Goal: Task Accomplishment & Management: Manage account settings

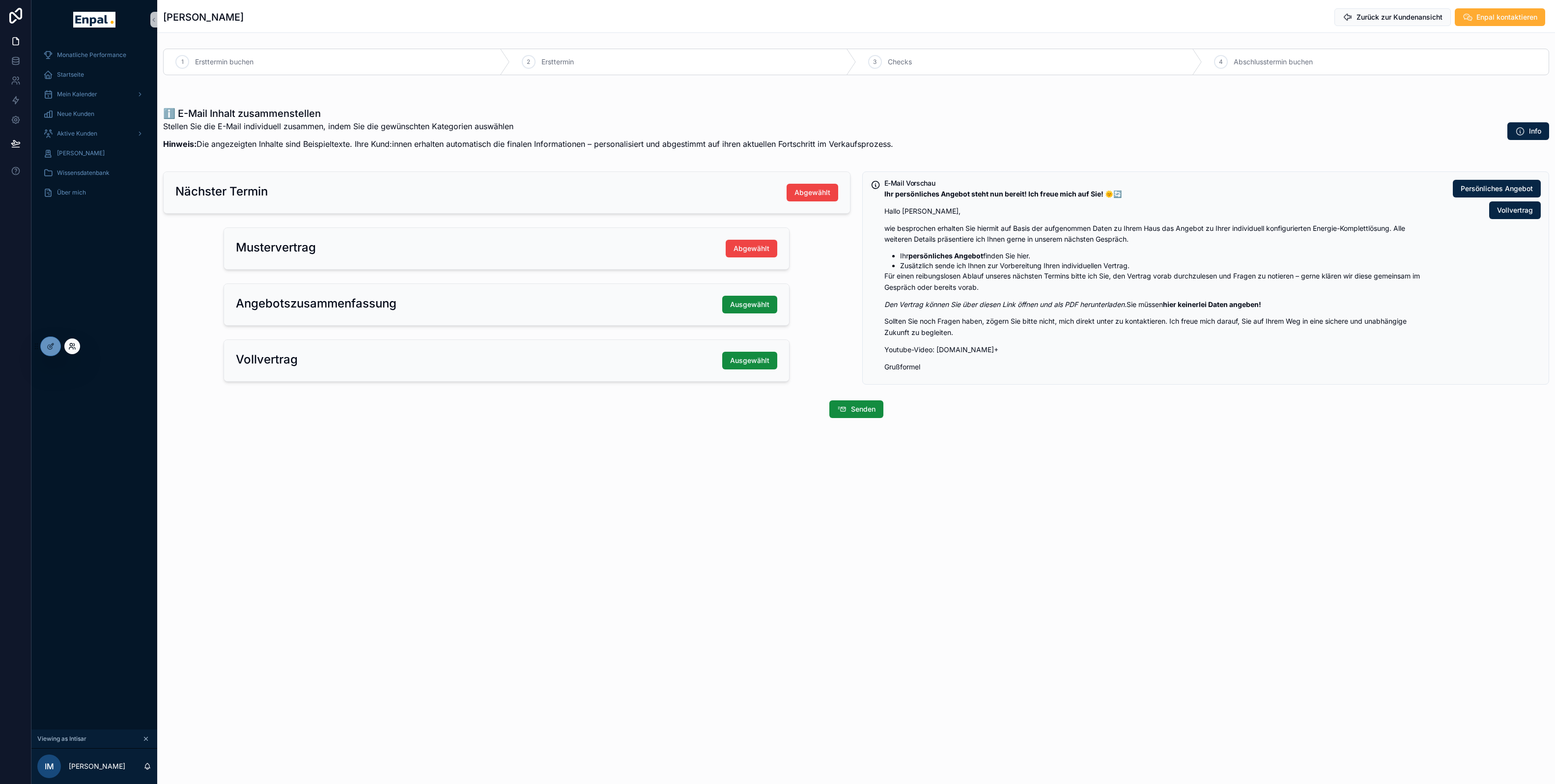
click at [73, 350] on icon at bounding box center [72, 346] width 8 height 8
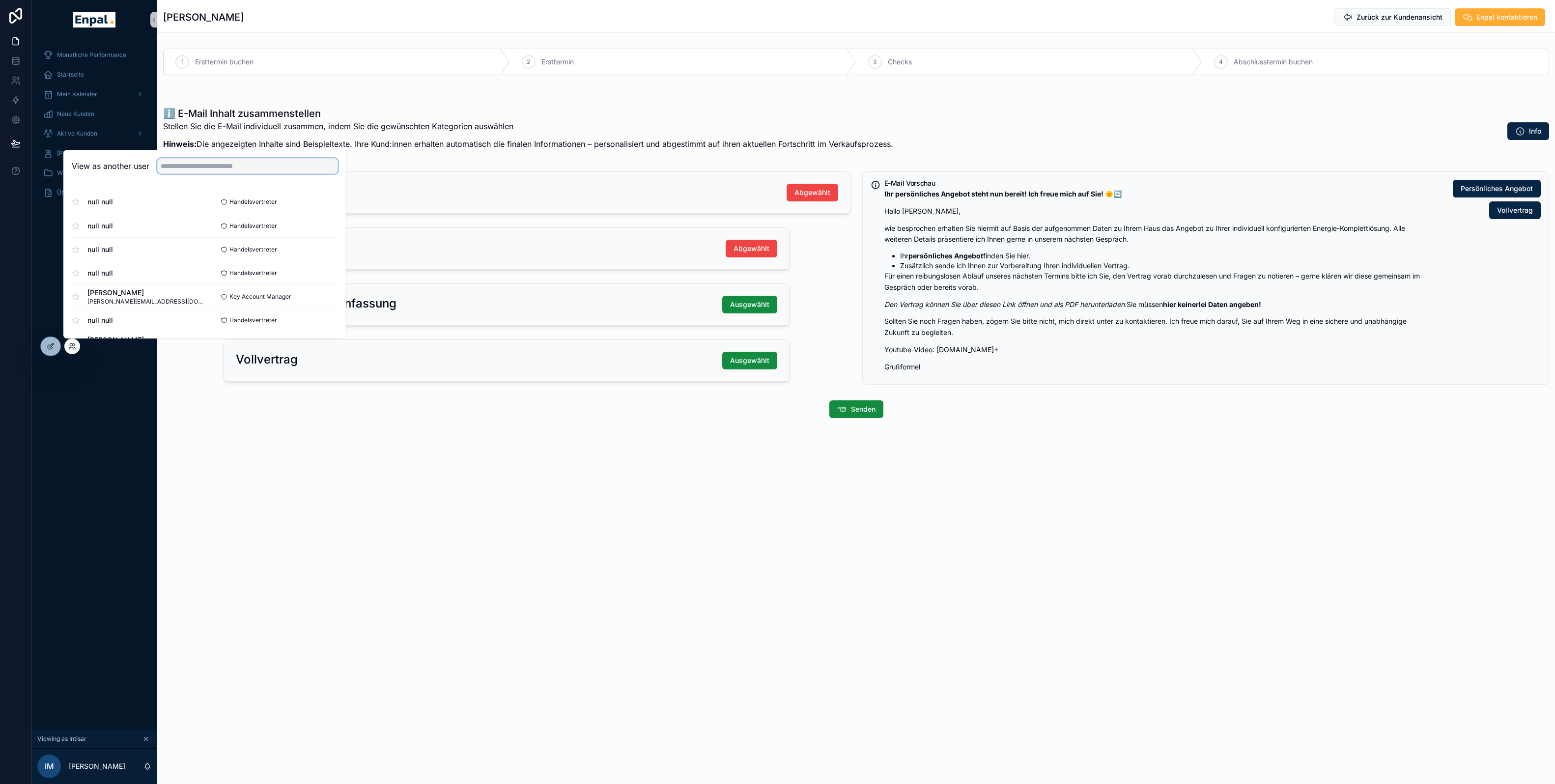
click at [199, 166] on input "text" at bounding box center [248, 165] width 181 height 16
type input "*****"
click at [326, 201] on button "Select" at bounding box center [325, 202] width 26 height 14
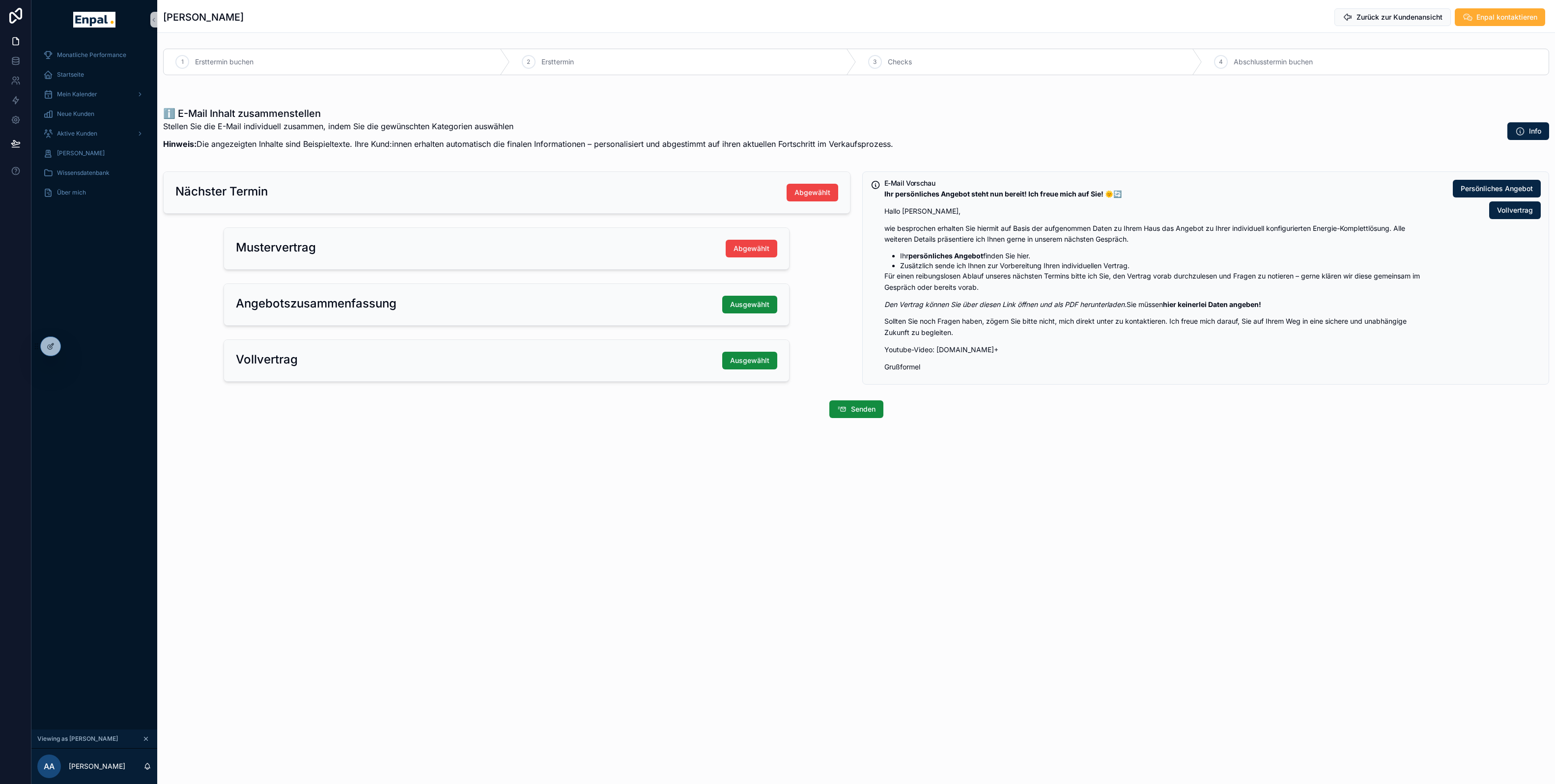
click at [365, 535] on div "Britt Claassen Zurück zur Kundenansicht Enpal kontaktieren 1 Ersttermin buchen …" at bounding box center [856, 392] width 1398 height 784
click at [67, 126] on div "Aktive Kunden" at bounding box center [95, 133] width 102 height 16
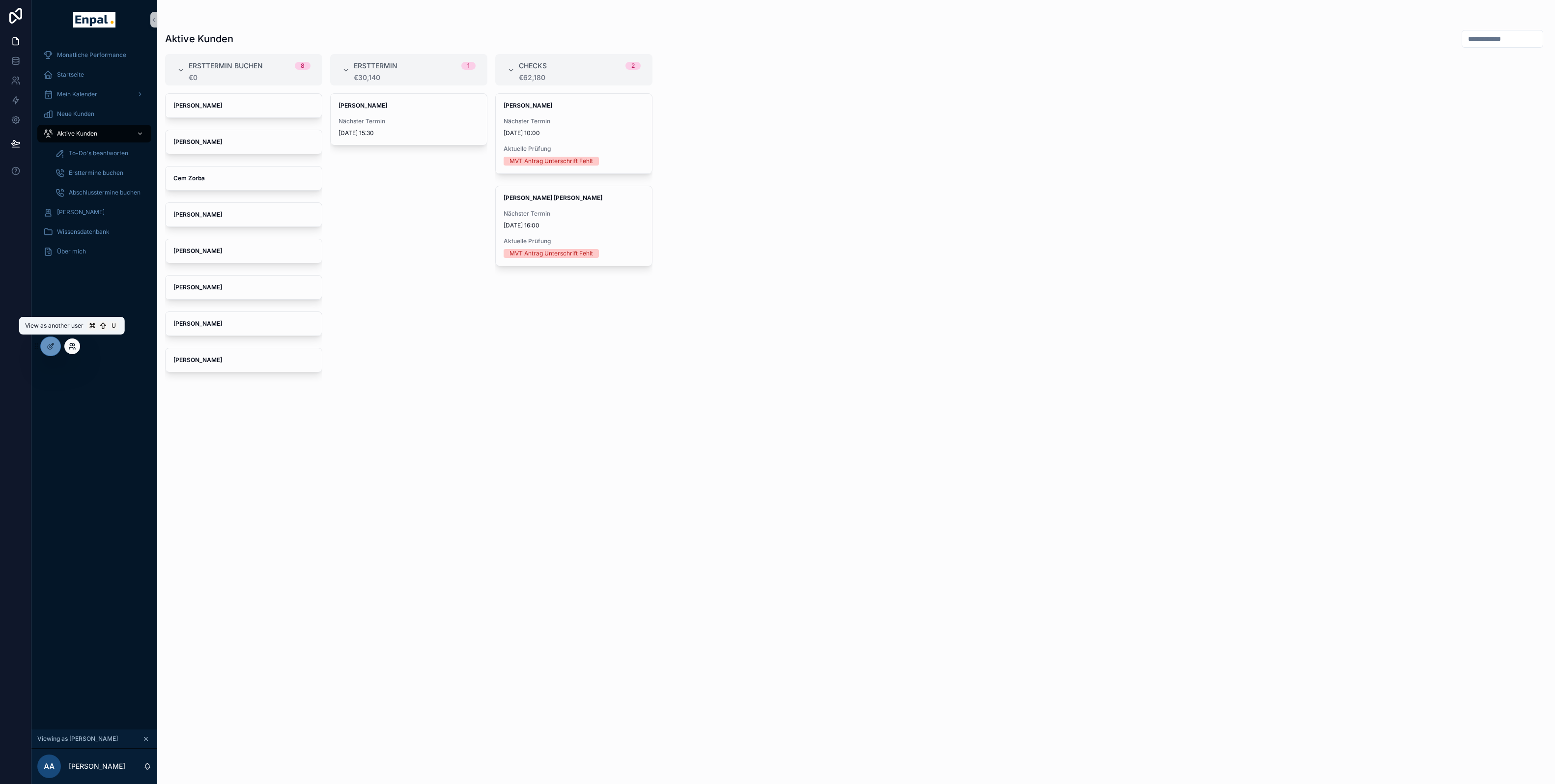
click at [75, 347] on icon at bounding box center [72, 346] width 8 height 8
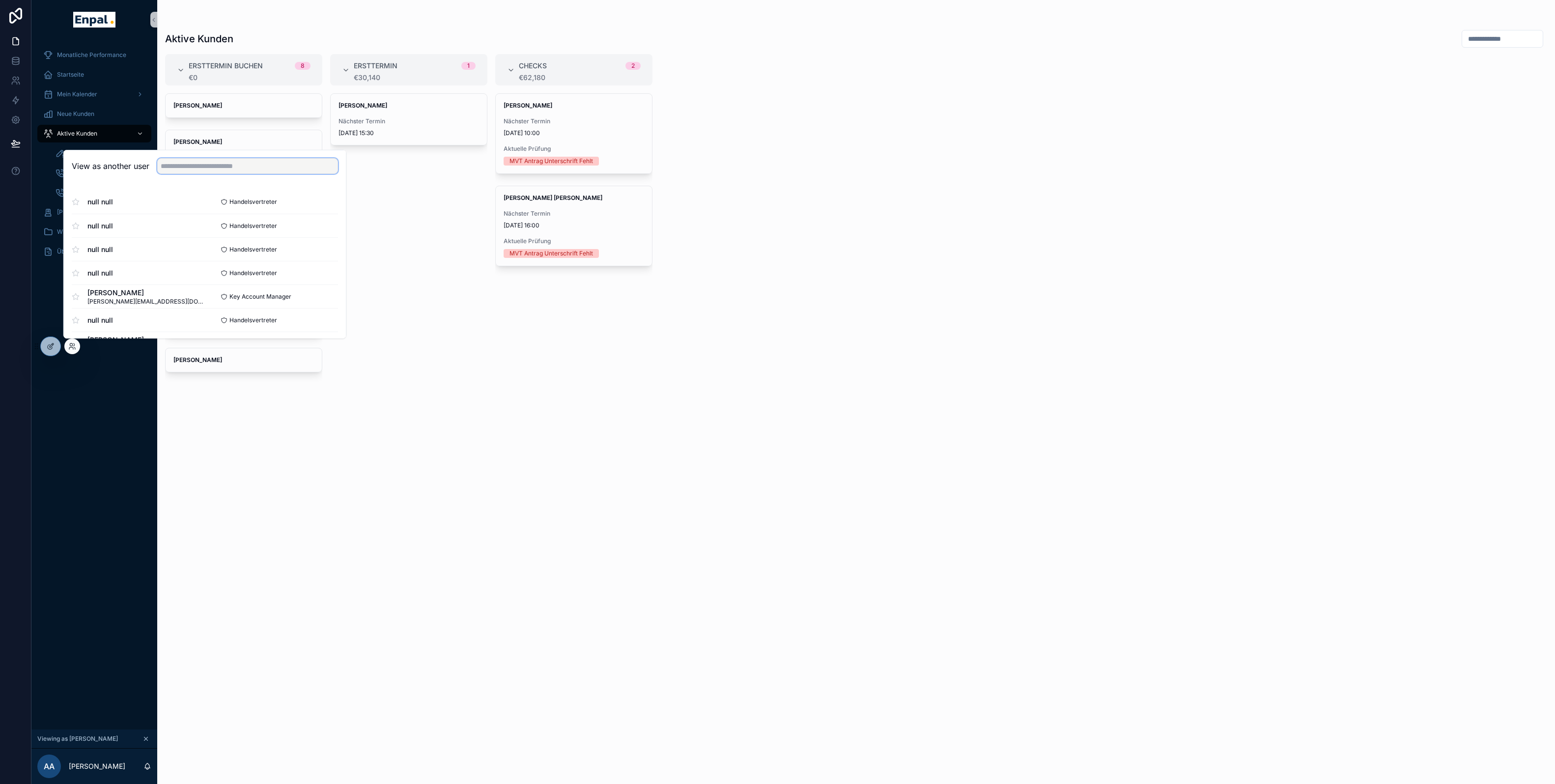
click at [217, 168] on input "text" at bounding box center [248, 165] width 181 height 16
type input "**********"
click at [326, 226] on button "Select" at bounding box center [325, 225] width 26 height 14
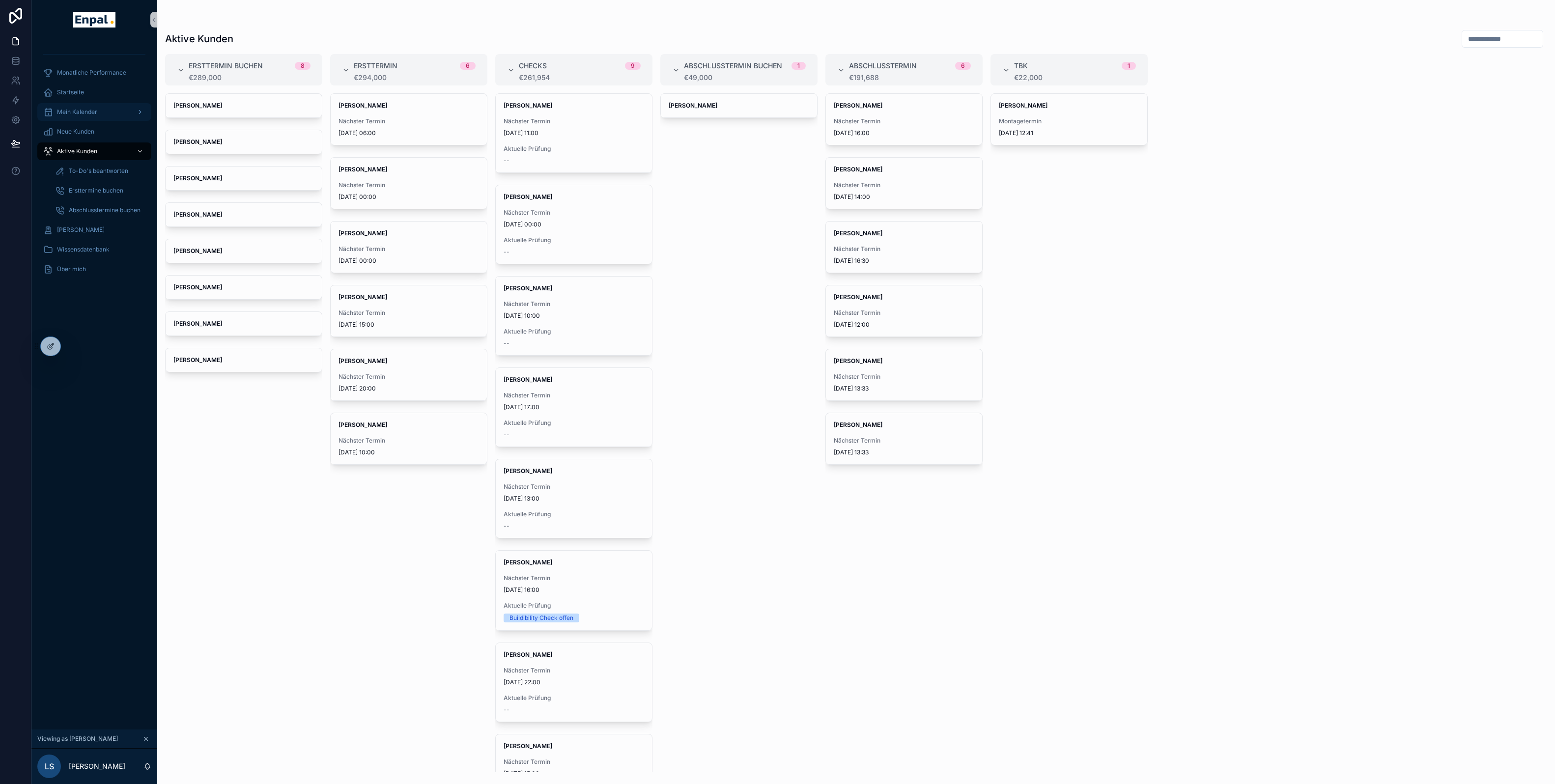
click at [88, 116] on div "Mein Kalender" at bounding box center [95, 112] width 102 height 16
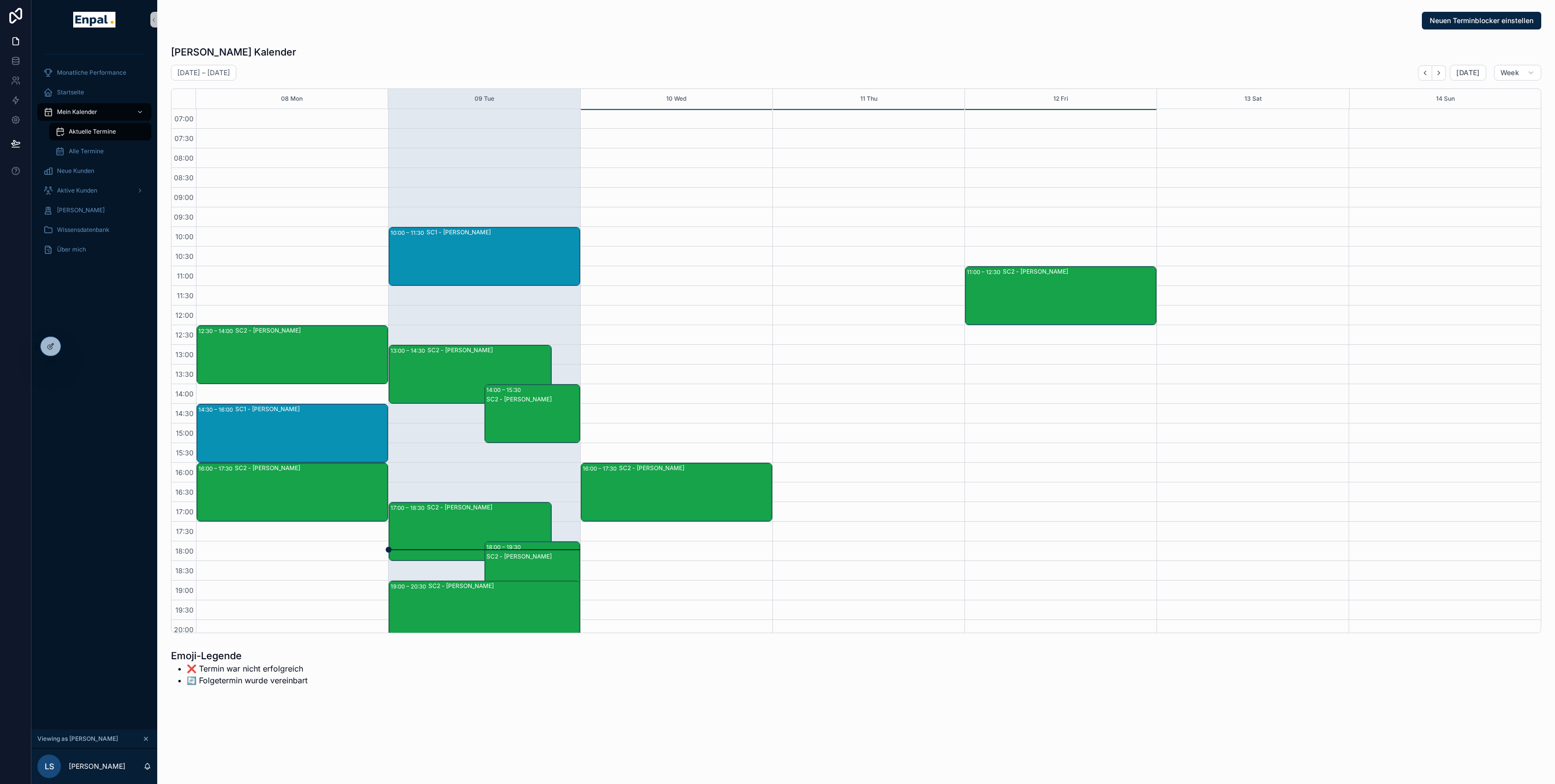
click at [72, 350] on div "Monatliche Performance Startseite Mein Kalender Aktuelle Termine Alle Termine N…" at bounding box center [94, 384] width 126 height 690
click at [69, 344] on icon at bounding box center [72, 346] width 8 height 8
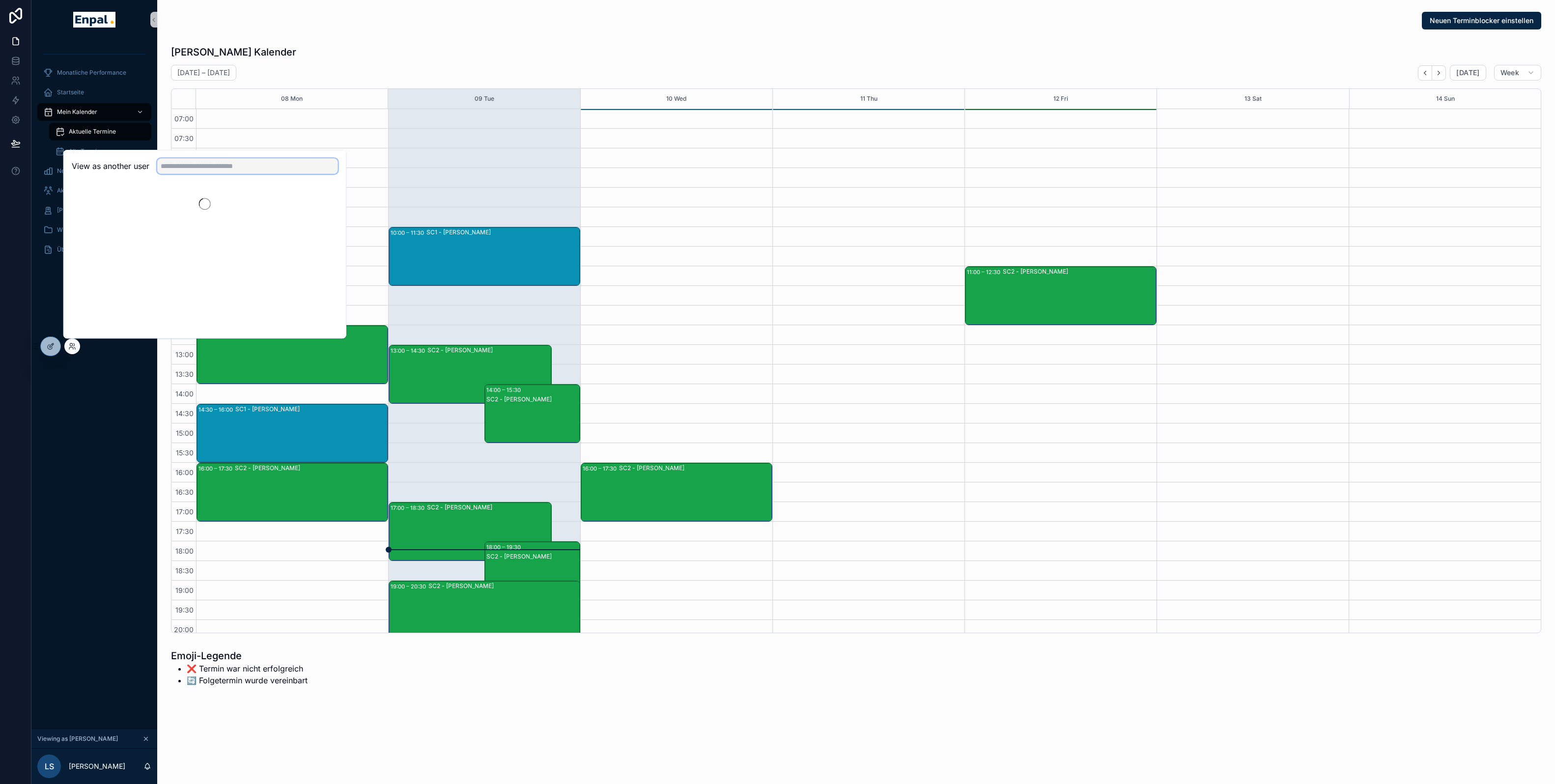
click at [186, 160] on input "text" at bounding box center [248, 165] width 181 height 16
type input "******"
click at [327, 199] on button "Select" at bounding box center [325, 202] width 26 height 14
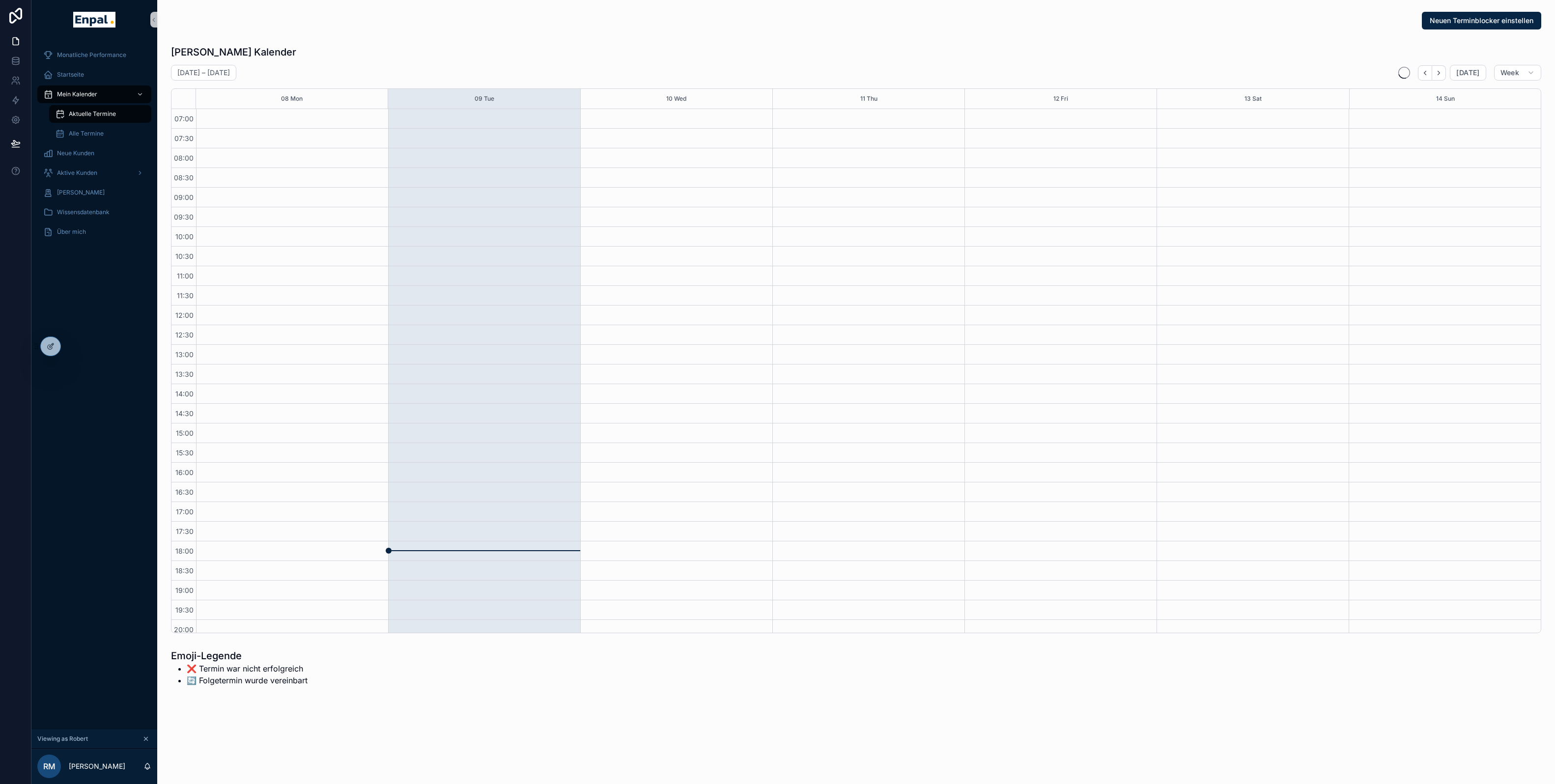
scroll to position [65, 0]
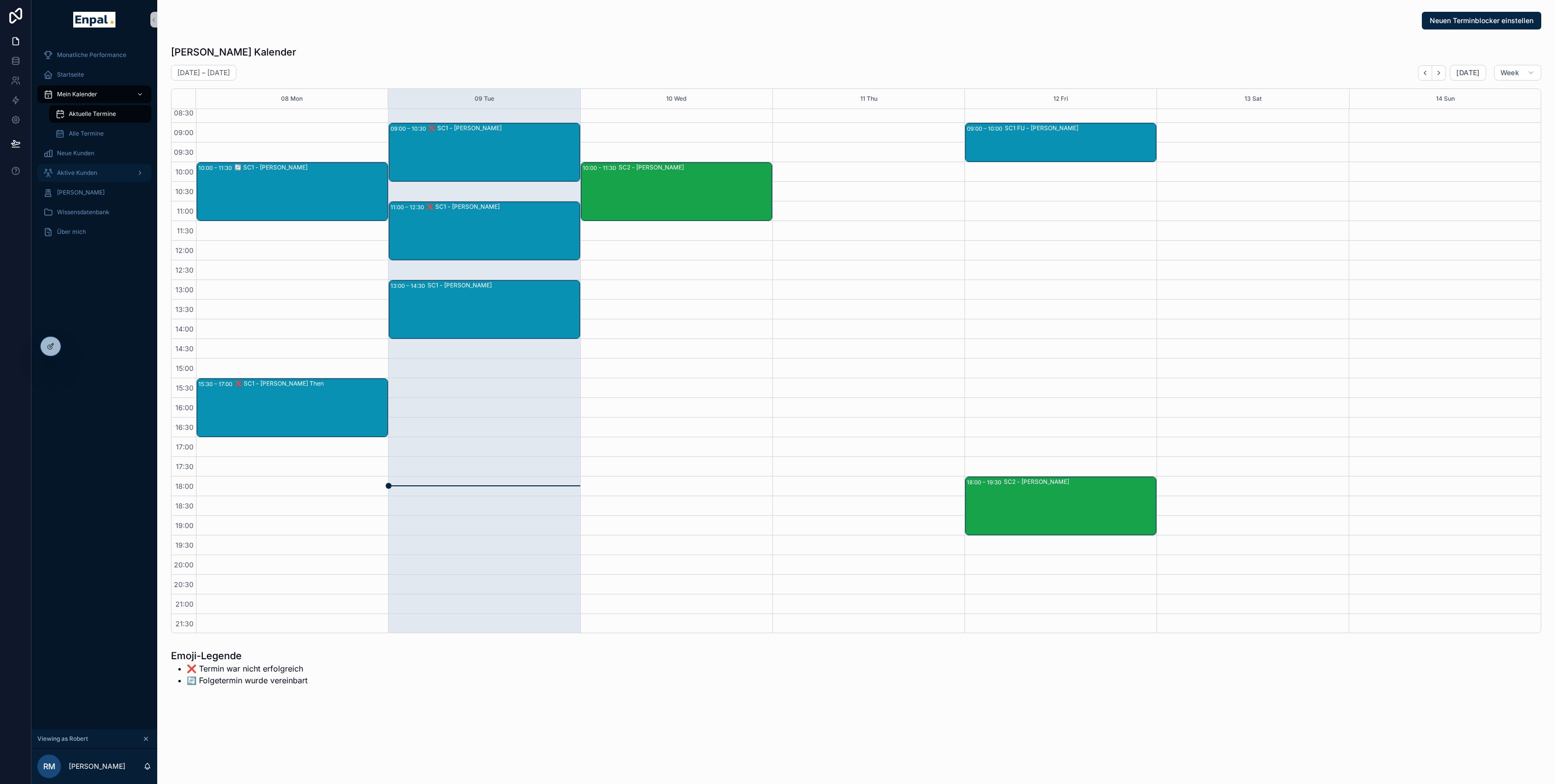
click at [91, 174] on span "Aktive Kunden" at bounding box center [77, 173] width 40 height 8
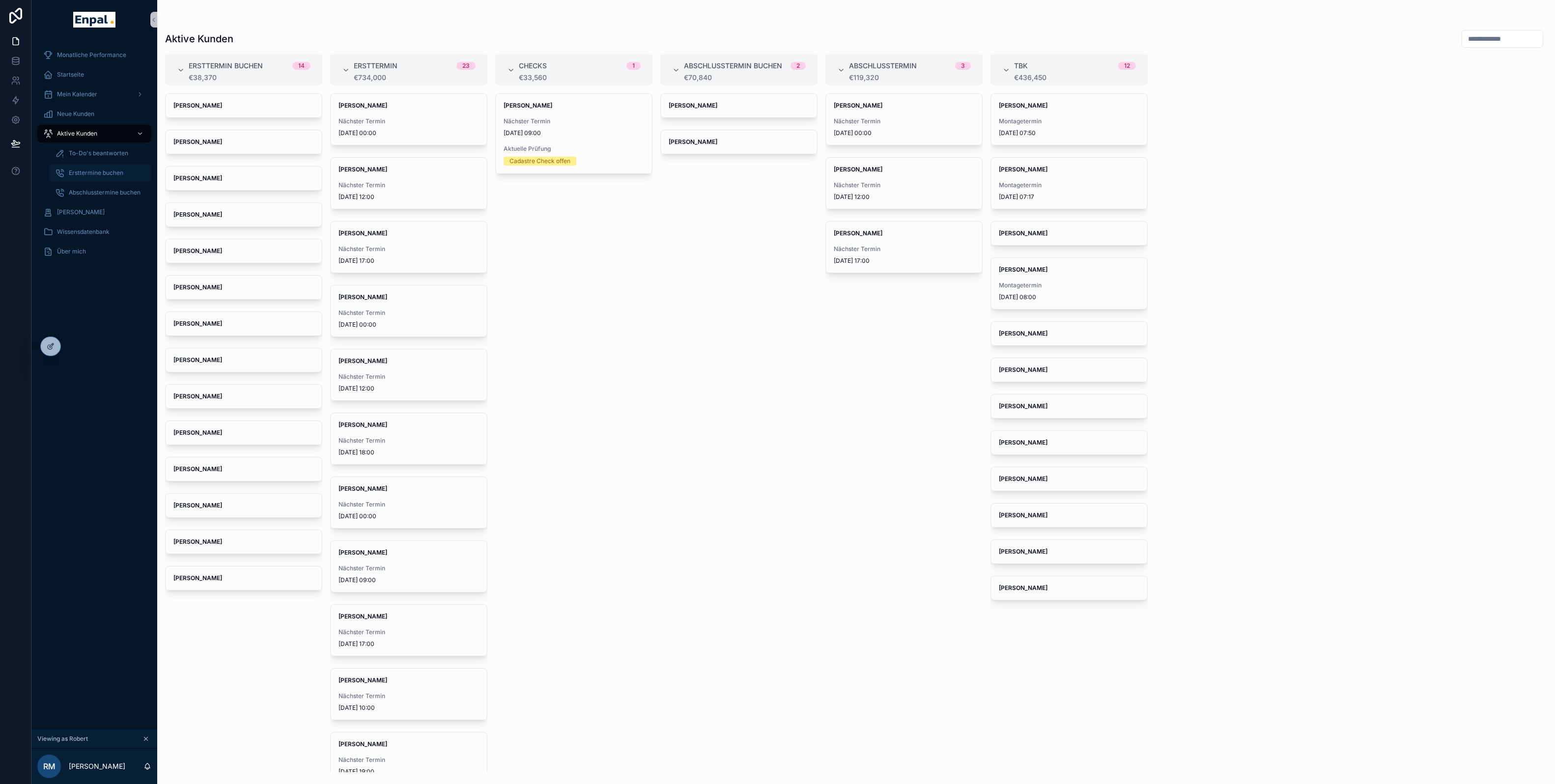
click at [112, 178] on div "Ersttermine buchen" at bounding box center [100, 173] width 91 height 16
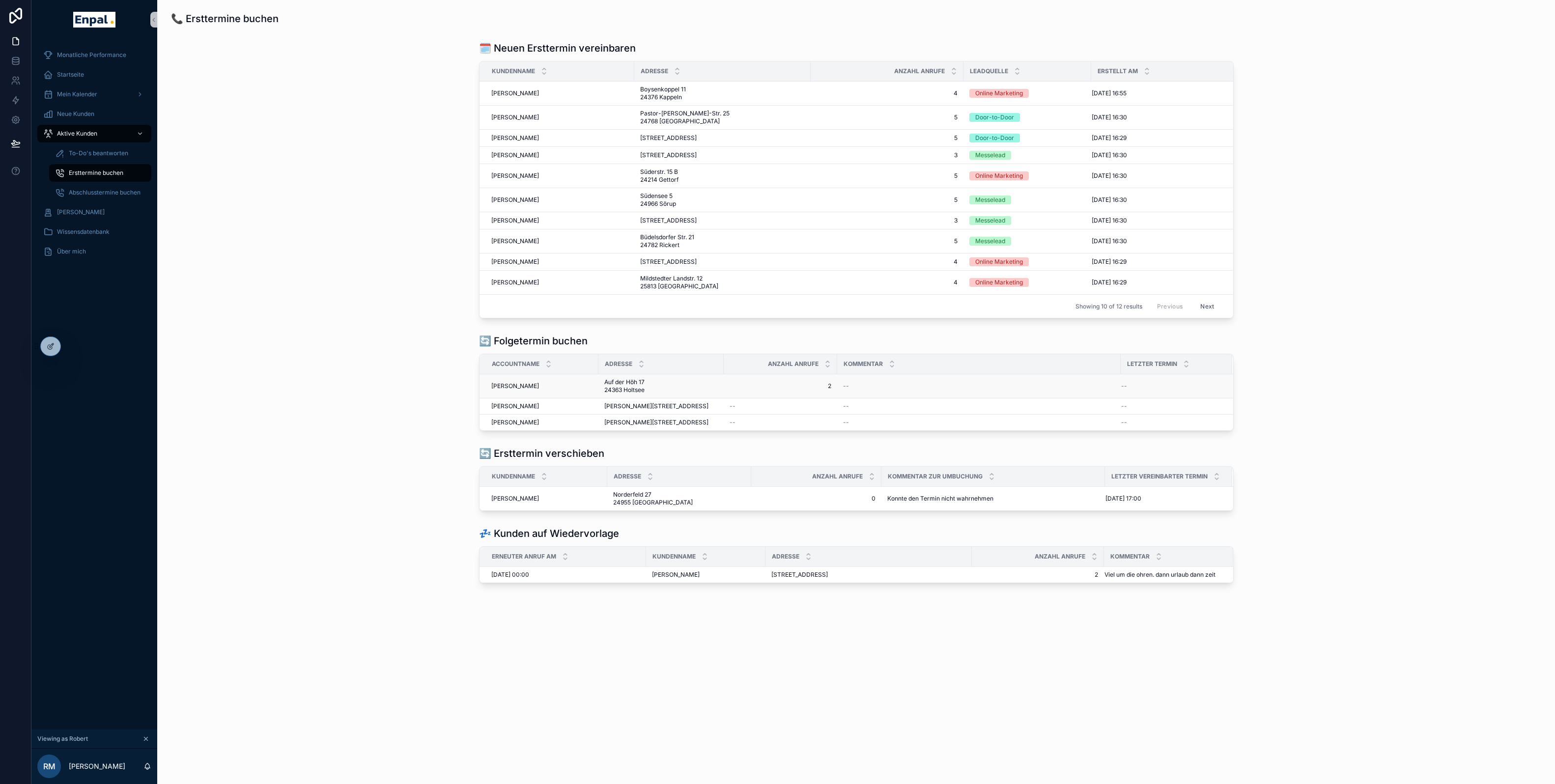
click at [522, 390] on span "Johannes Neumann" at bounding box center [515, 387] width 48 height 8
click at [522, 411] on div "Simon Mai Simon Mai" at bounding box center [541, 406] width 101 height 8
click at [527, 426] on span "Klaus-Peter David" at bounding box center [515, 423] width 48 height 8
click at [99, 217] on div "[PERSON_NAME]" at bounding box center [95, 211] width 102 height 16
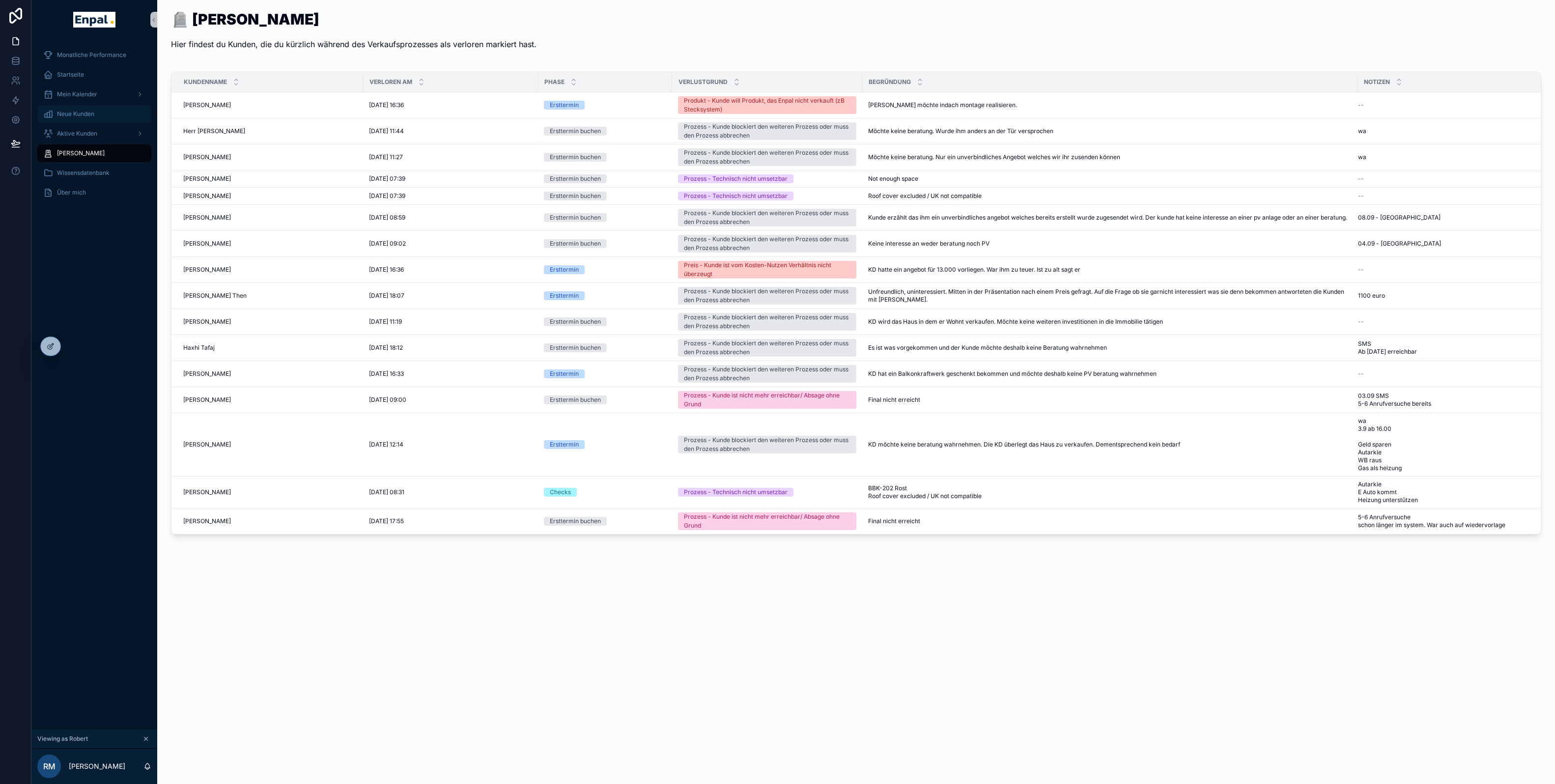
click at [88, 105] on link "Neue Kunden" at bounding box center [94, 114] width 114 height 17
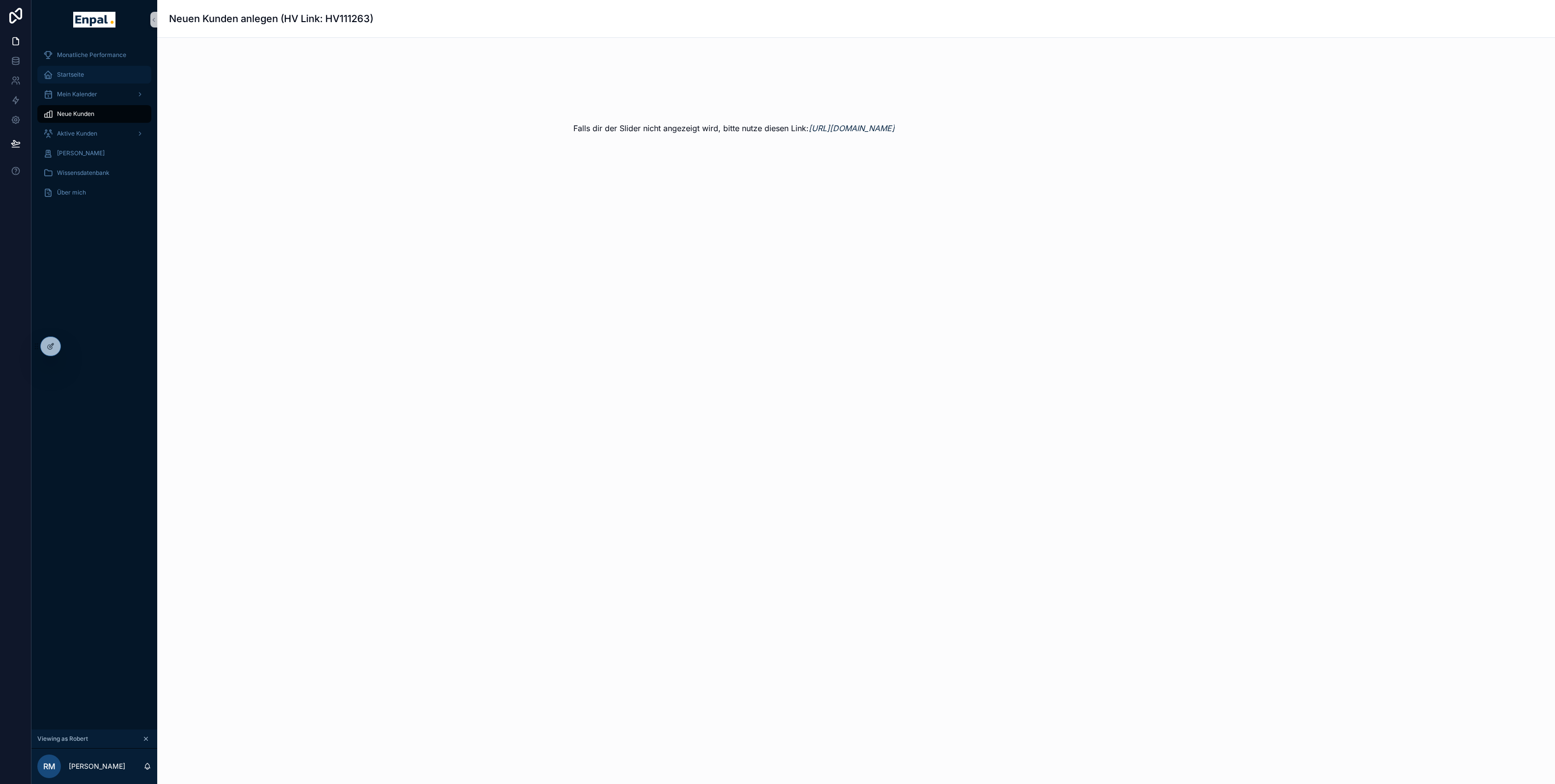
click at [82, 76] on span "Startseite" at bounding box center [70, 75] width 27 height 8
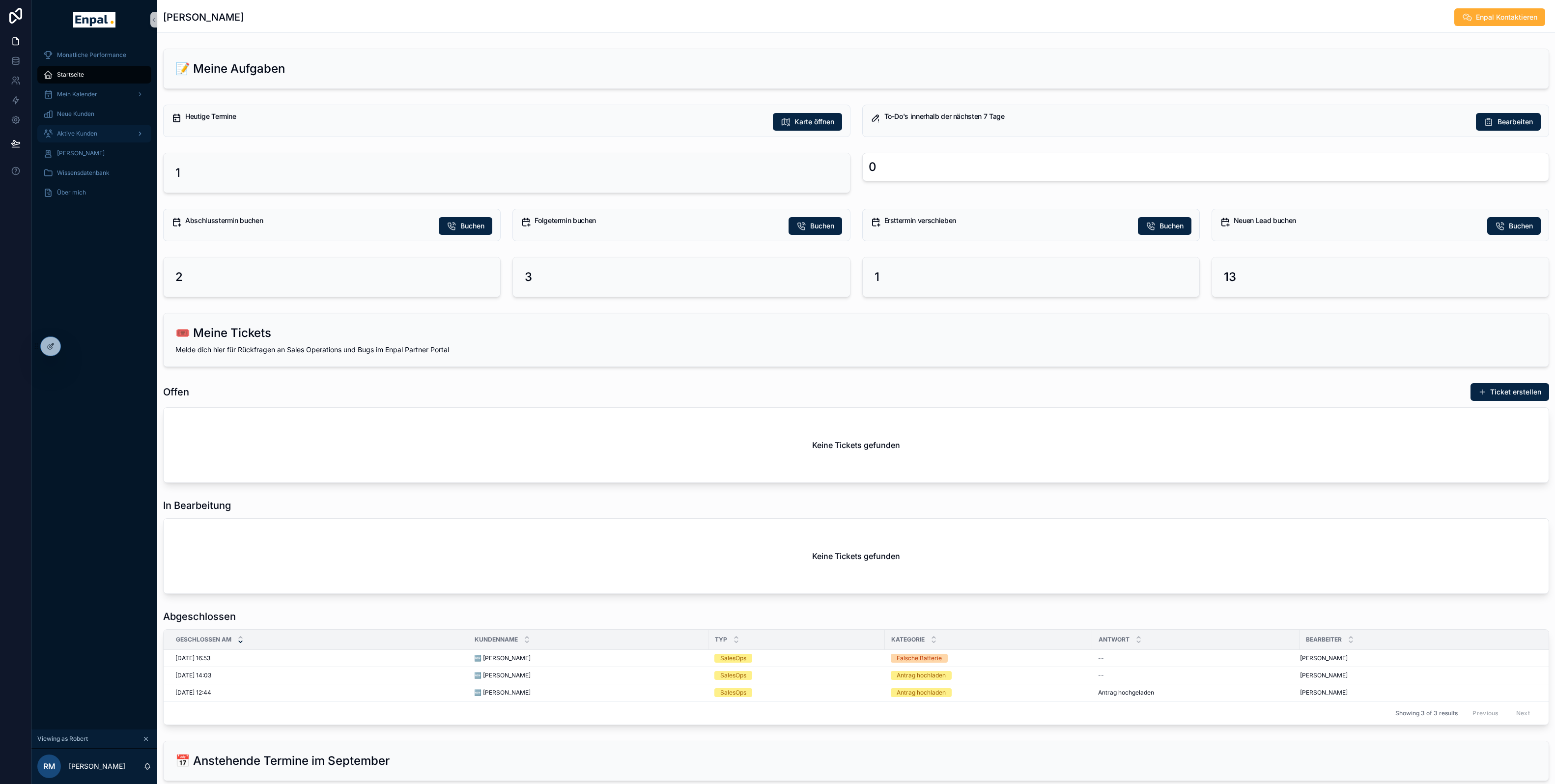
click at [92, 137] on div "Aktive Kunden" at bounding box center [95, 133] width 102 height 16
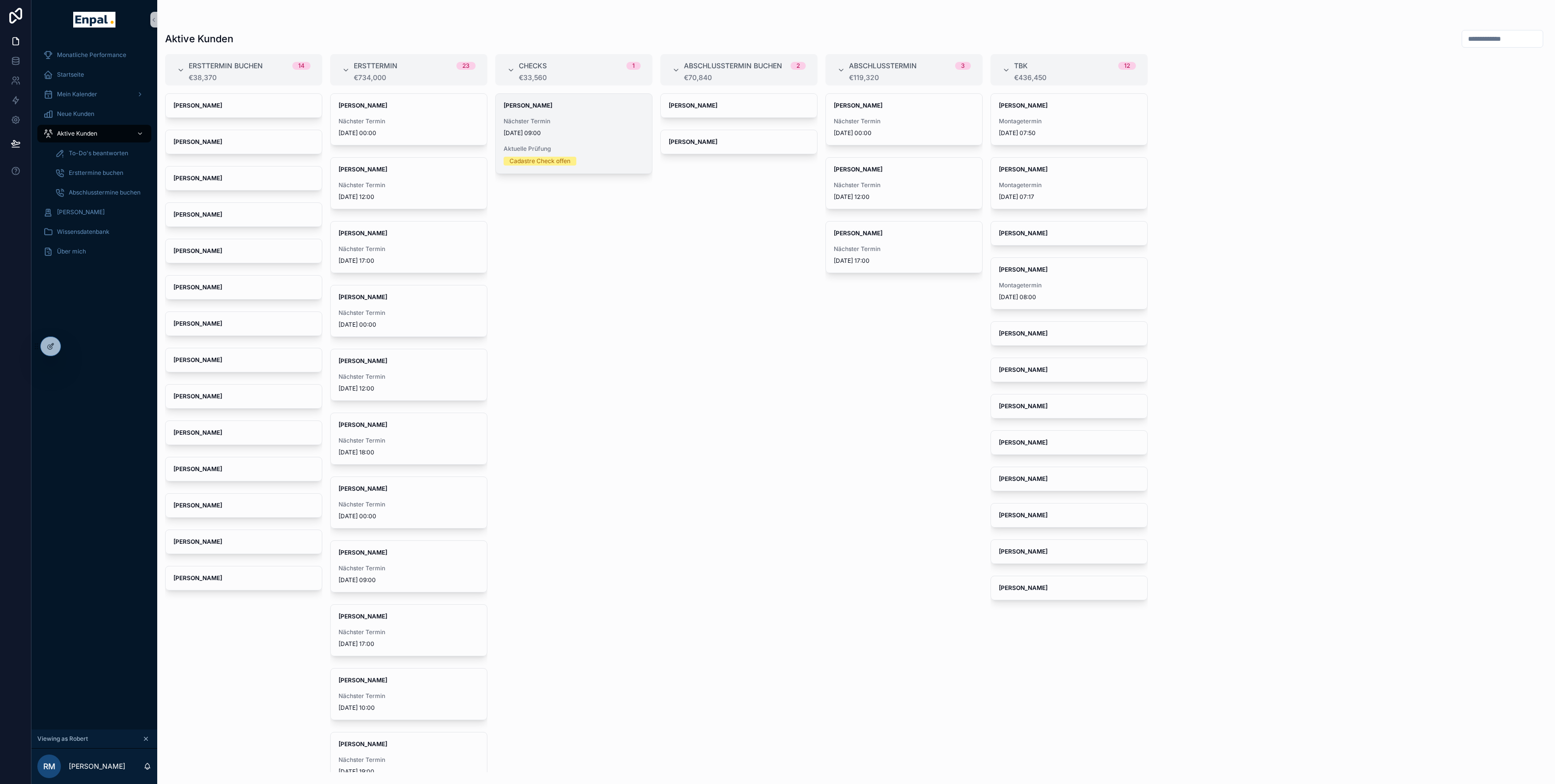
click at [593, 134] on span "29/09/2025 09:00" at bounding box center [573, 133] width 141 height 8
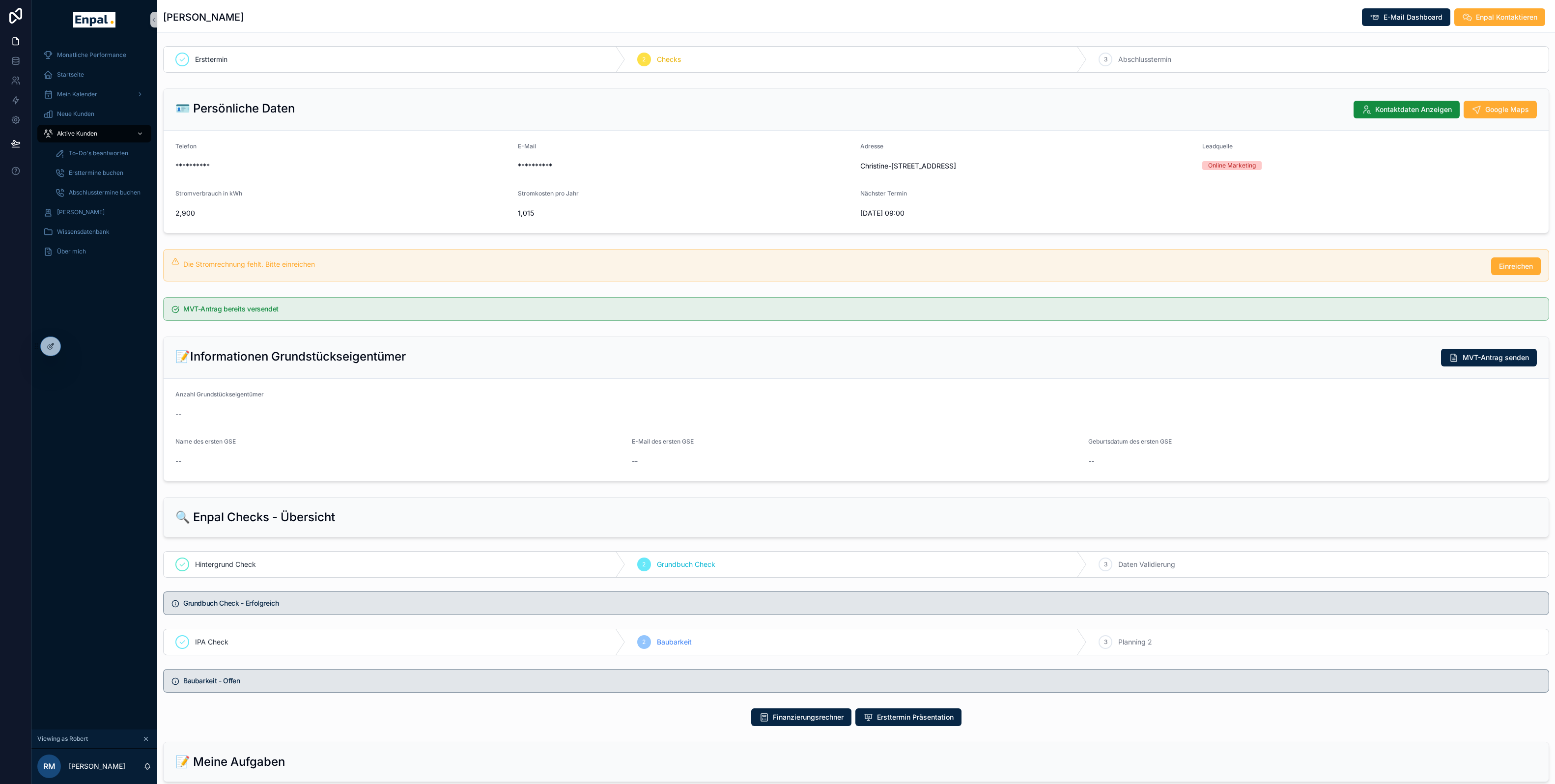
scroll to position [1, 0]
click at [74, 131] on span "Aktive Kunden" at bounding box center [77, 134] width 40 height 8
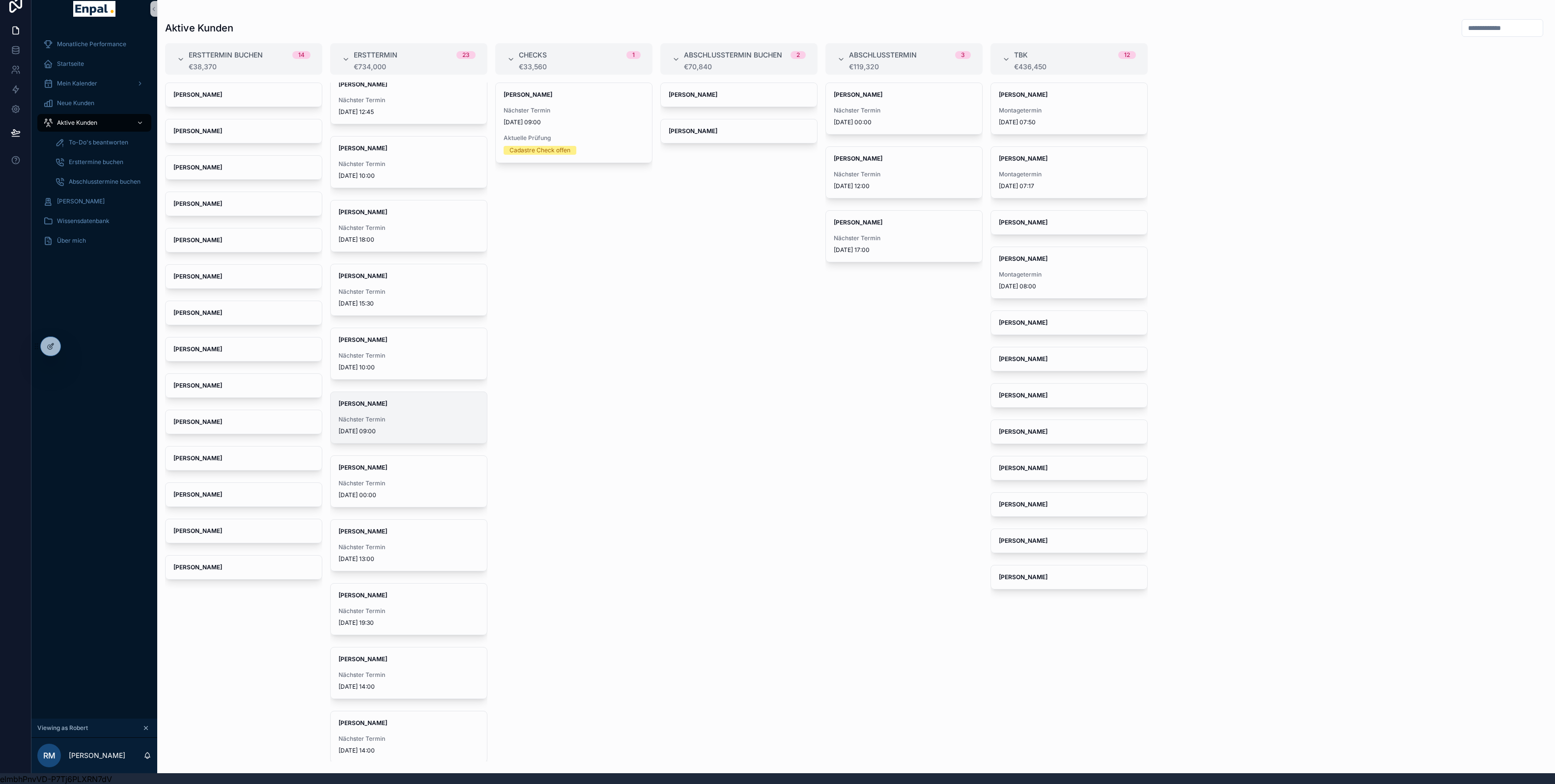
scroll to position [12, 0]
click at [71, 197] on span "[PERSON_NAME]" at bounding box center [81, 201] width 48 height 8
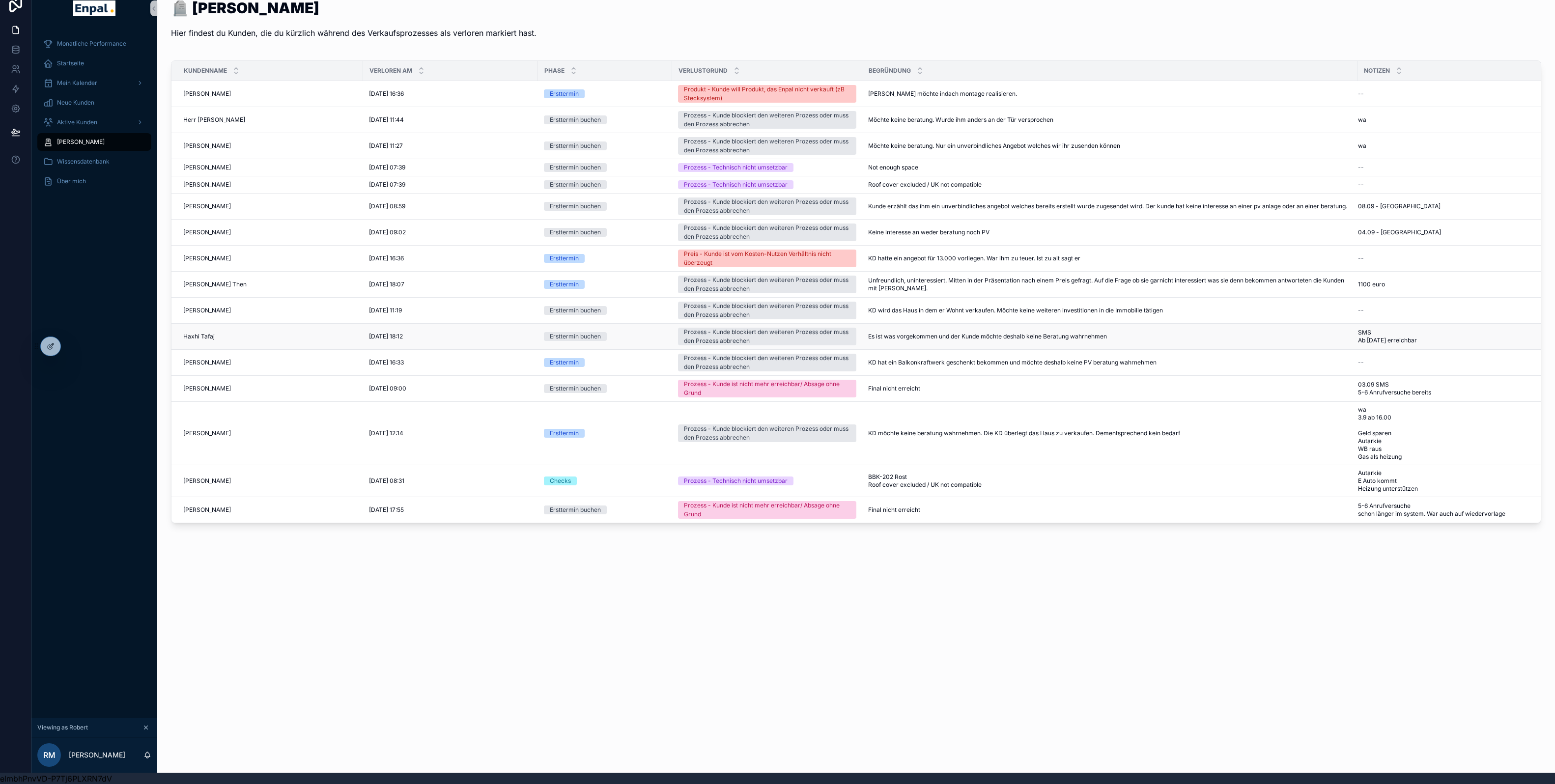
click at [199, 341] on span "Haxhi Tafaj" at bounding box center [199, 336] width 31 height 8
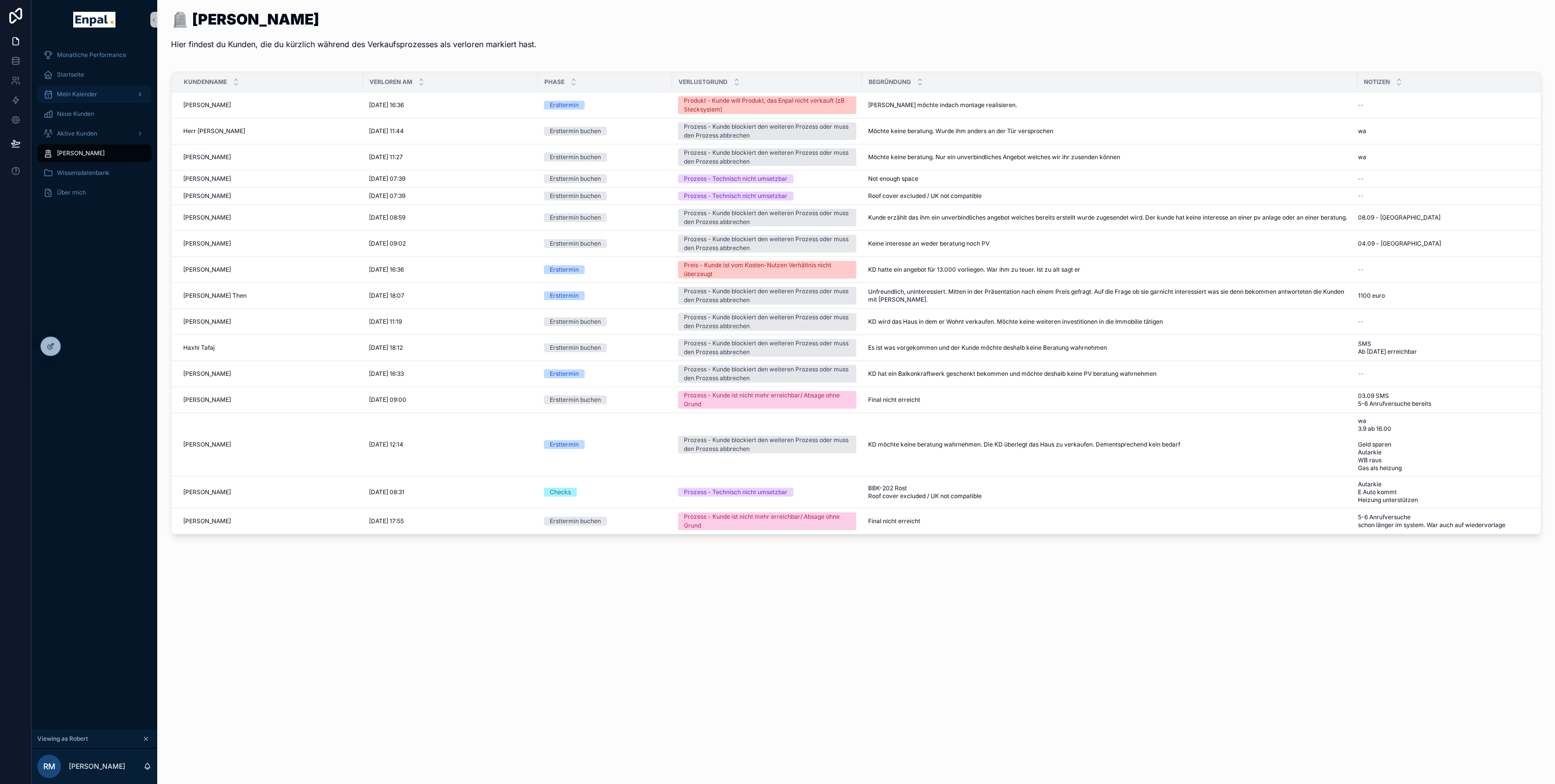
click at [84, 97] on span "Mein Kalender" at bounding box center [77, 95] width 40 height 8
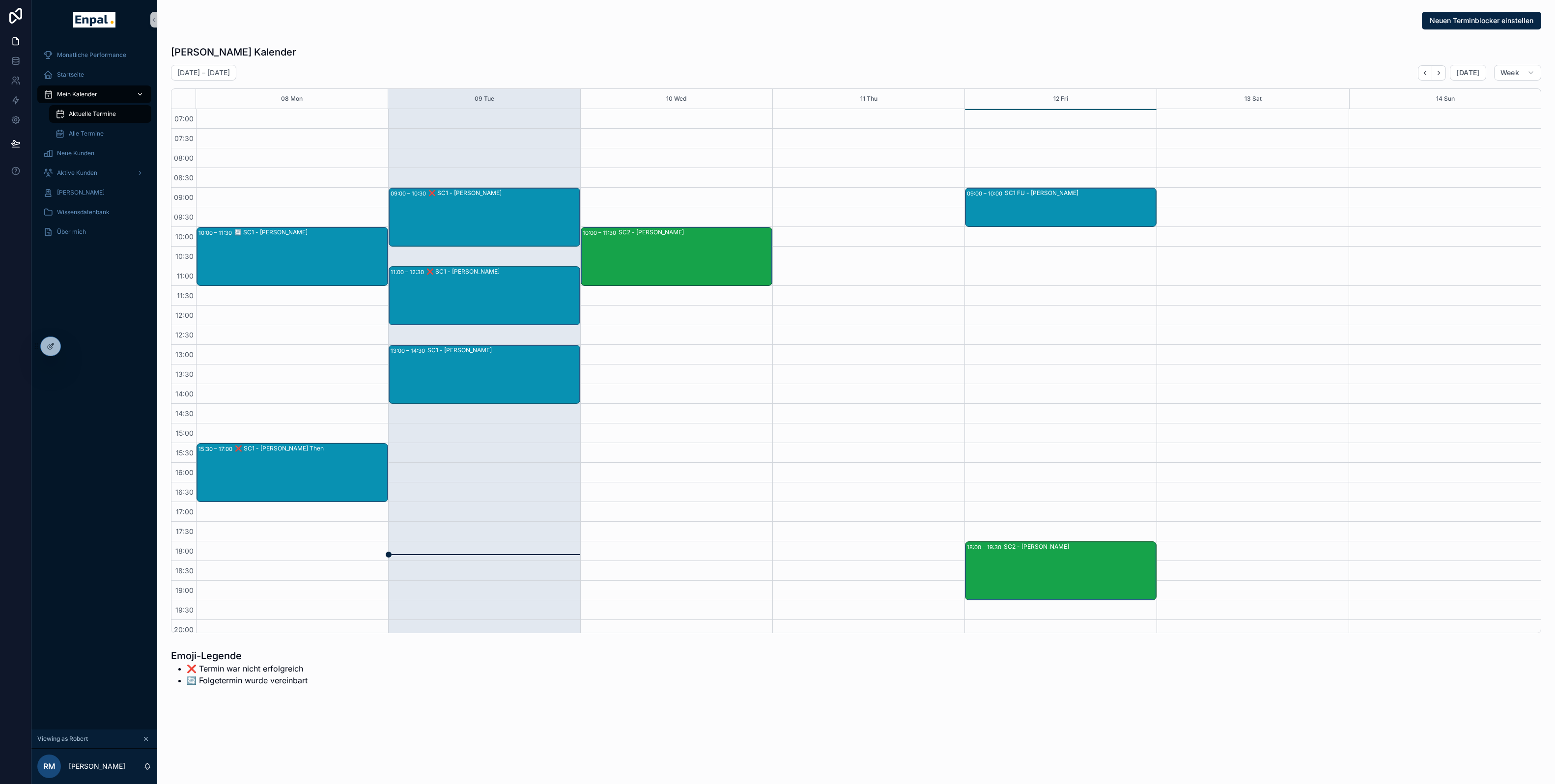
scroll to position [65, 0]
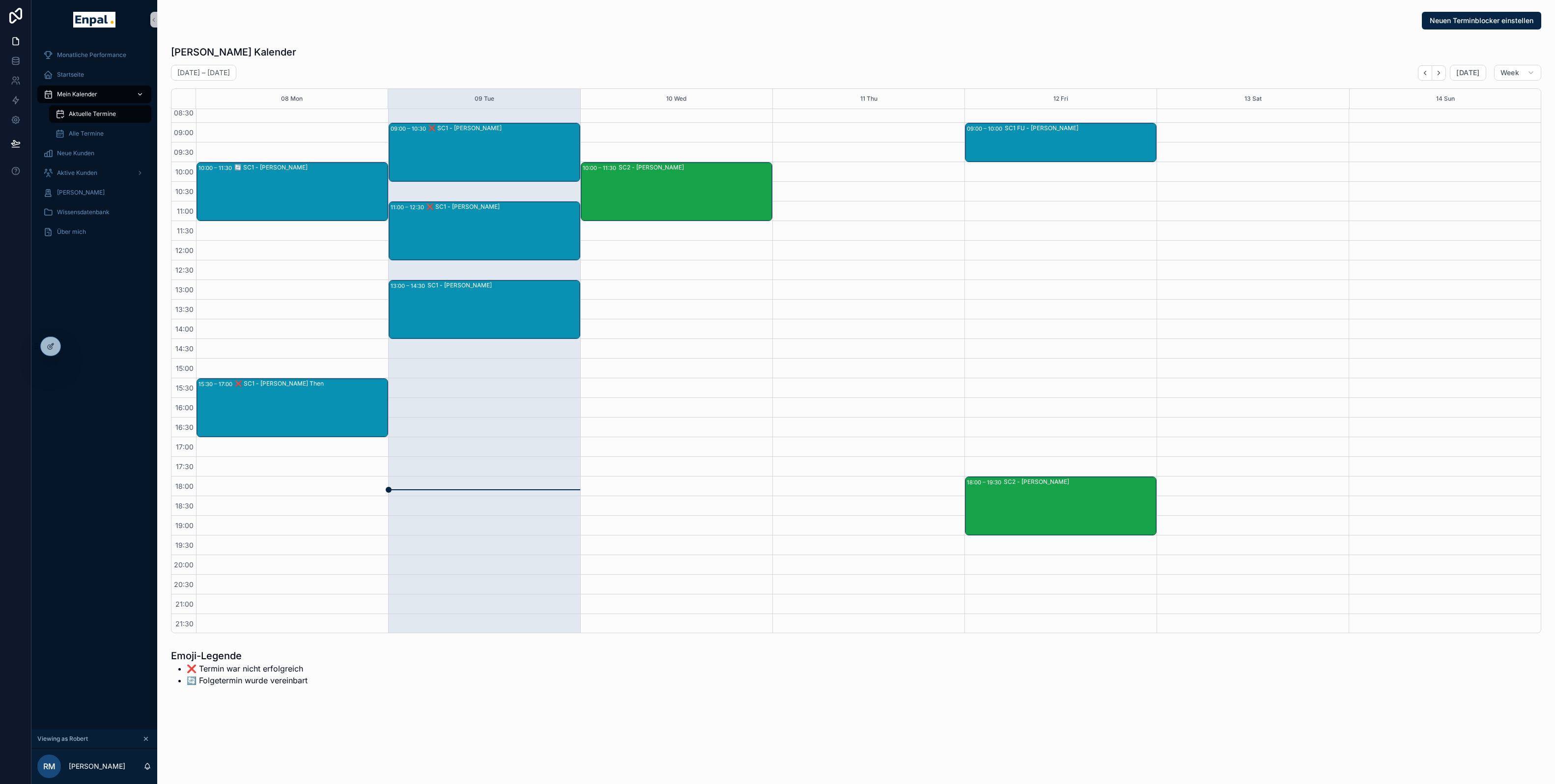
click at [78, 92] on span "Mein Kalender" at bounding box center [77, 95] width 40 height 8
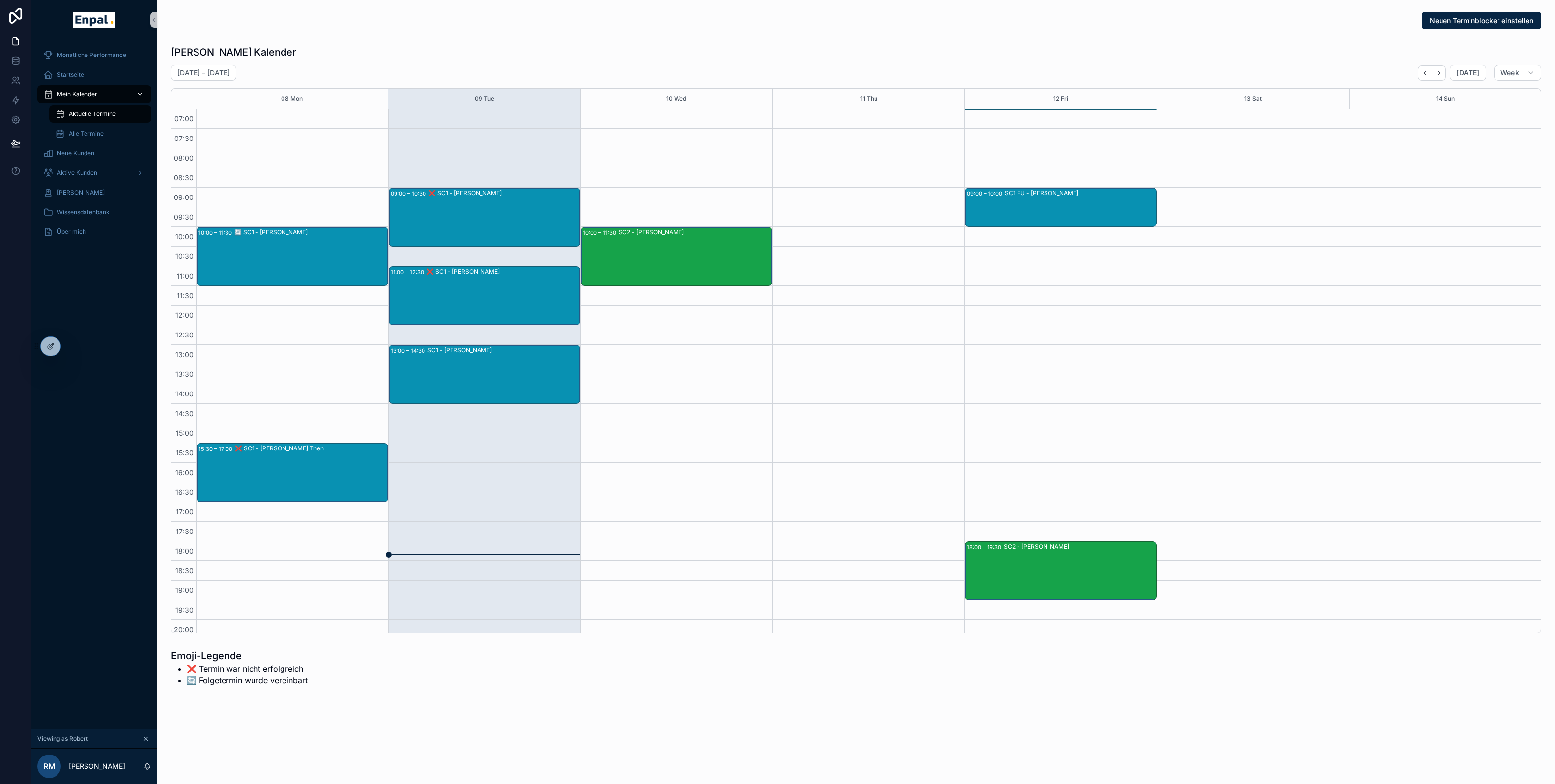
scroll to position [65, 0]
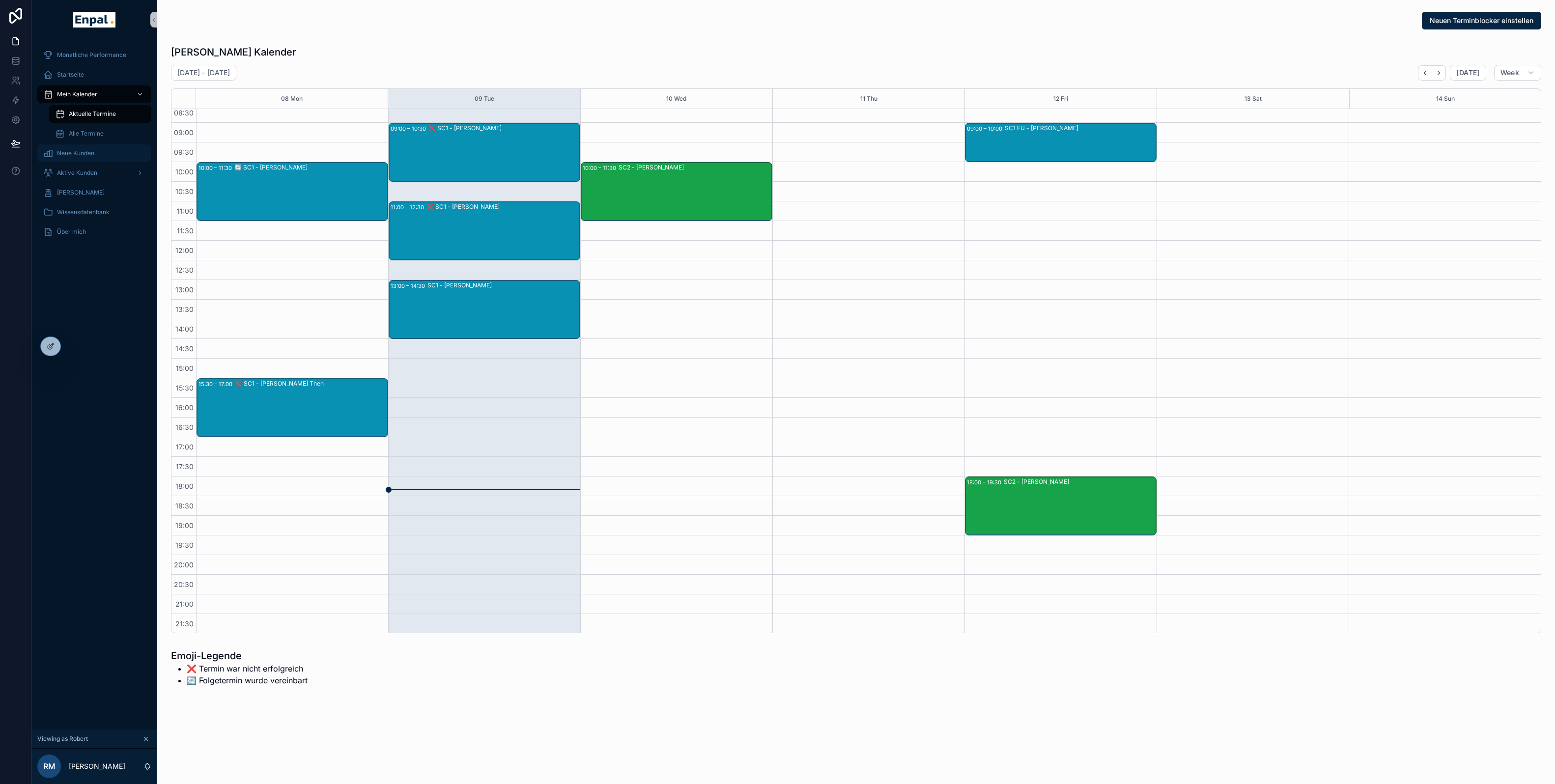
click at [86, 155] on span "Neue Kunden" at bounding box center [75, 154] width 37 height 8
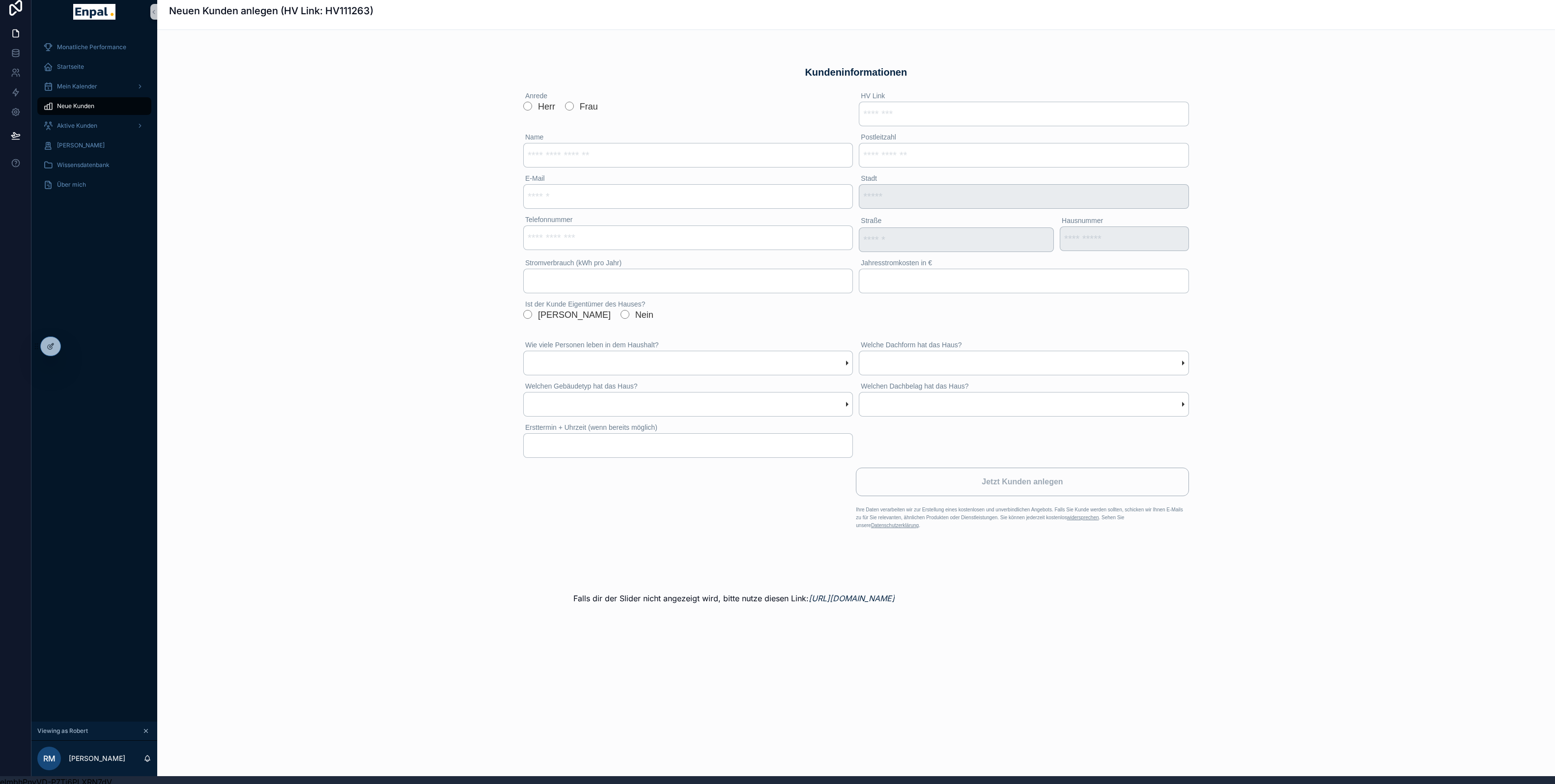
scroll to position [10, 0]
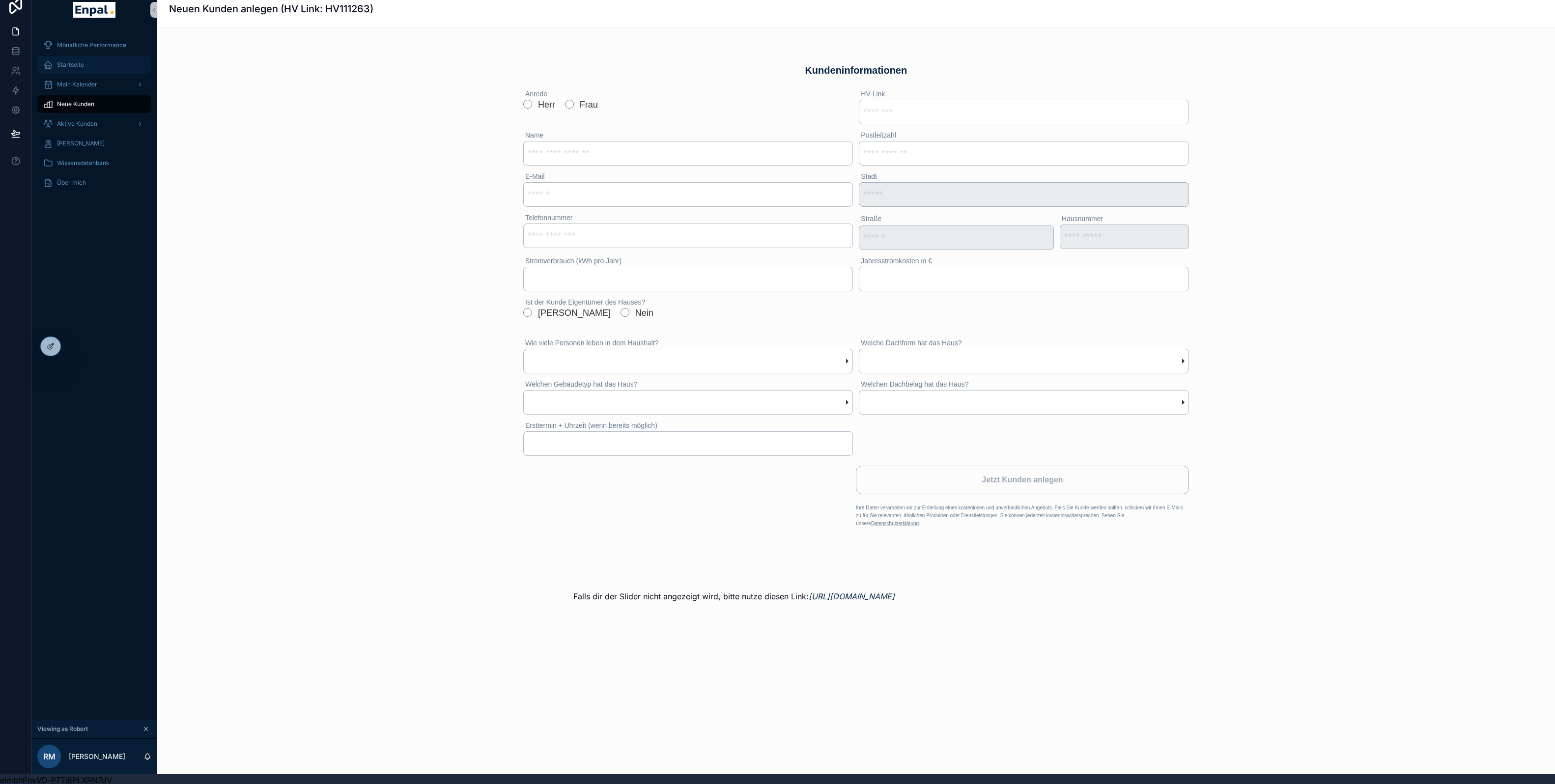
click at [62, 71] on div "Startseite" at bounding box center [95, 64] width 102 height 16
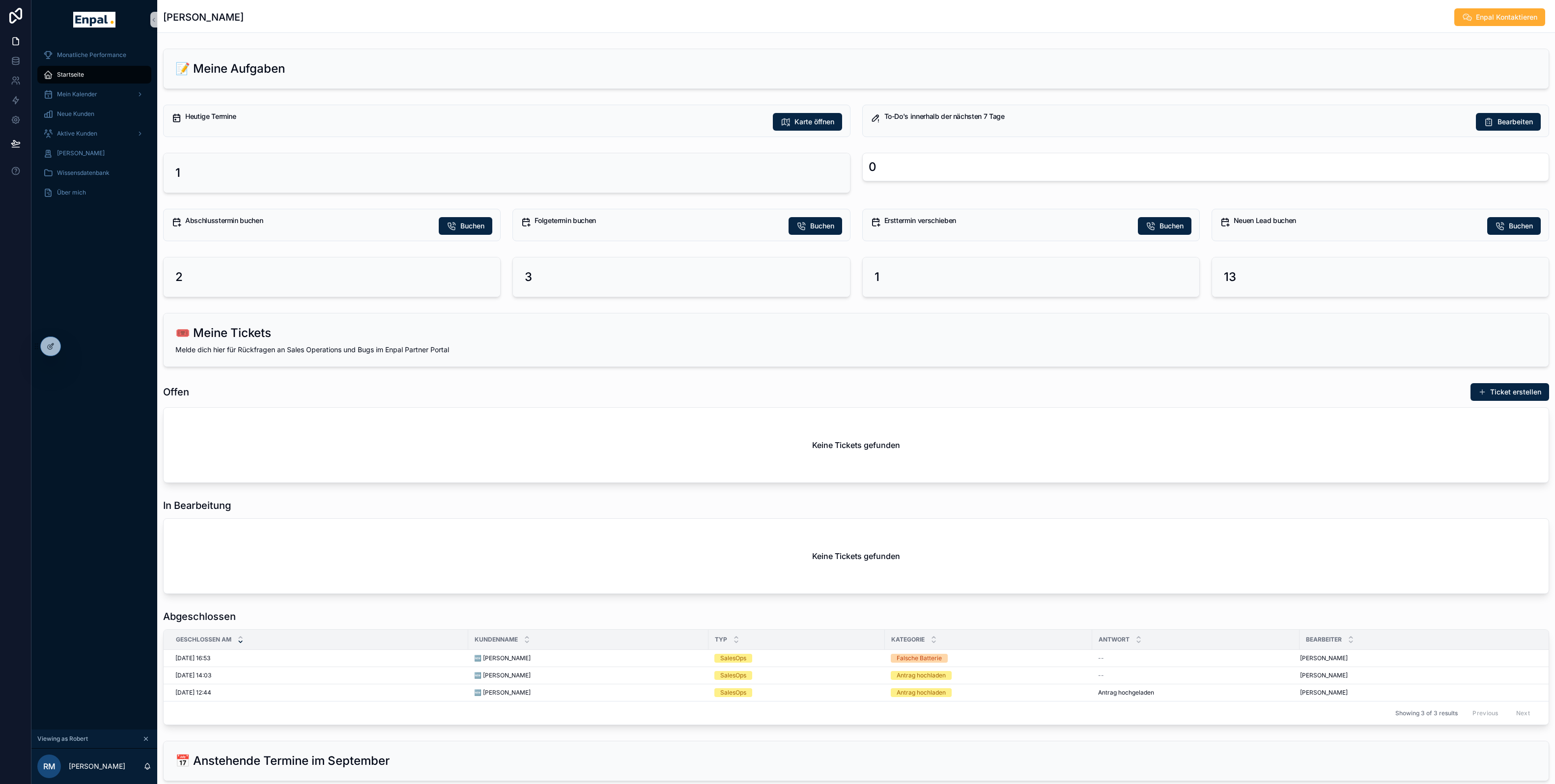
scroll to position [12, 0]
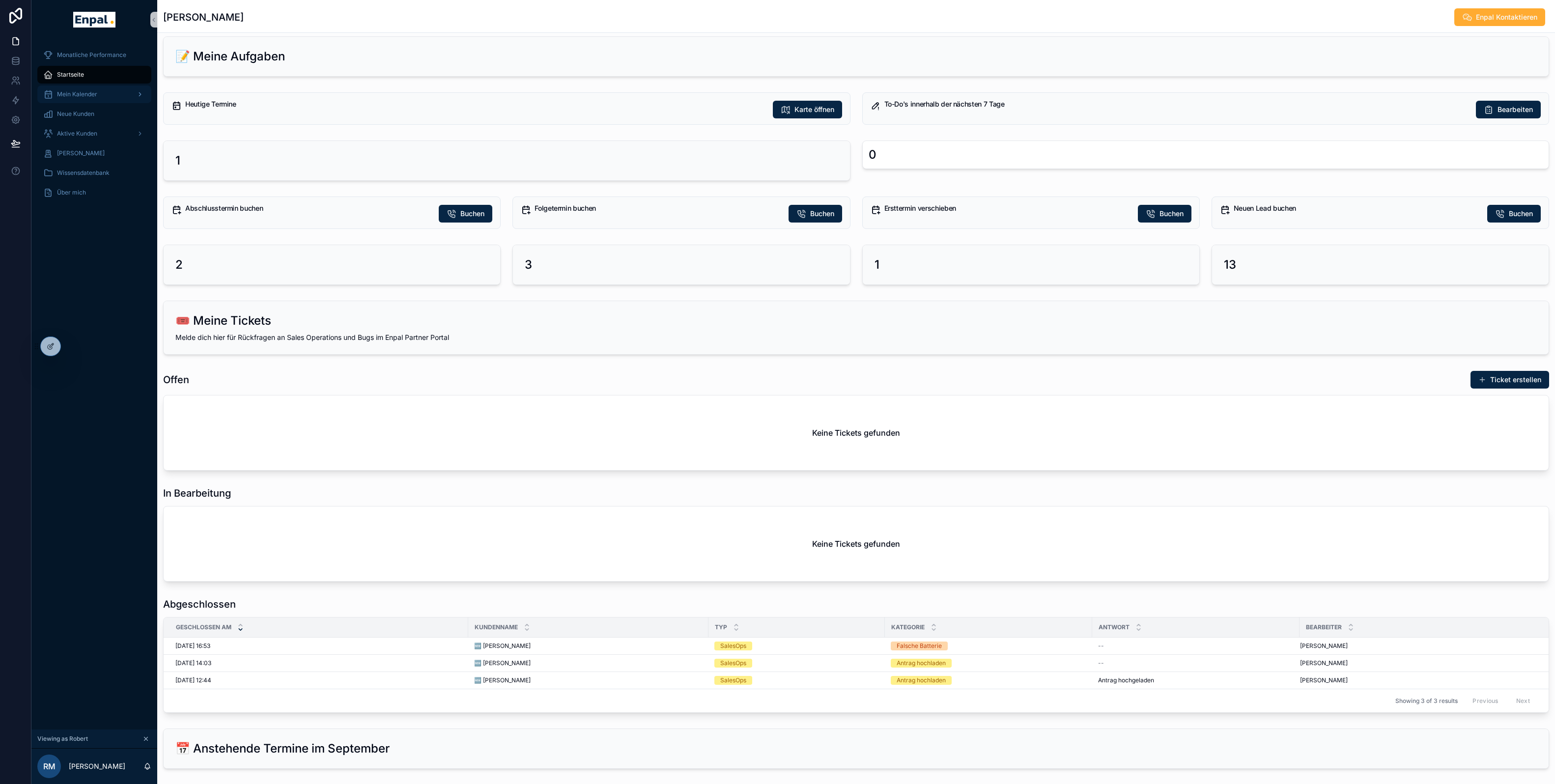
click at [87, 100] on div "Mein Kalender" at bounding box center [95, 94] width 102 height 16
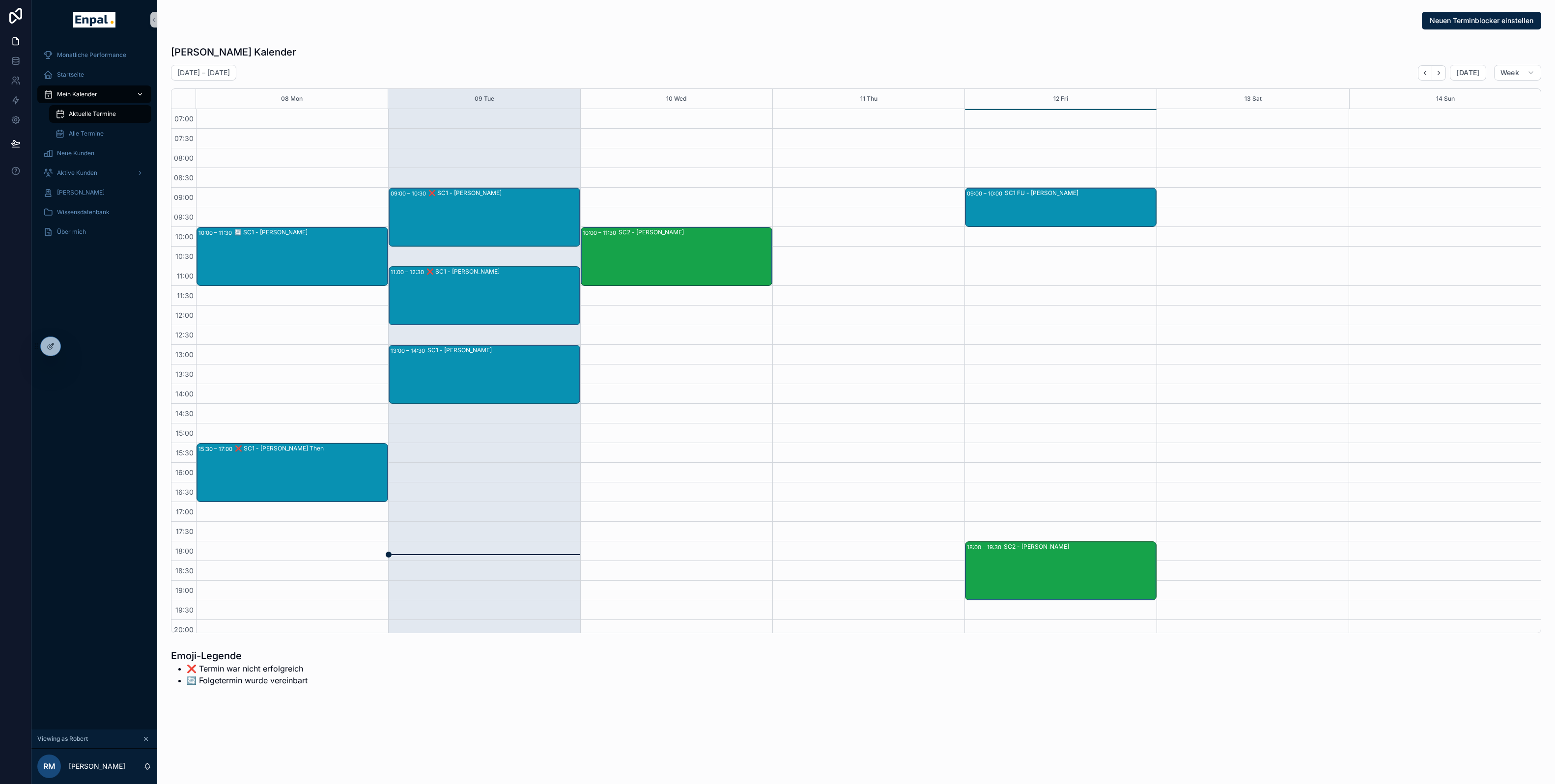
scroll to position [65, 0]
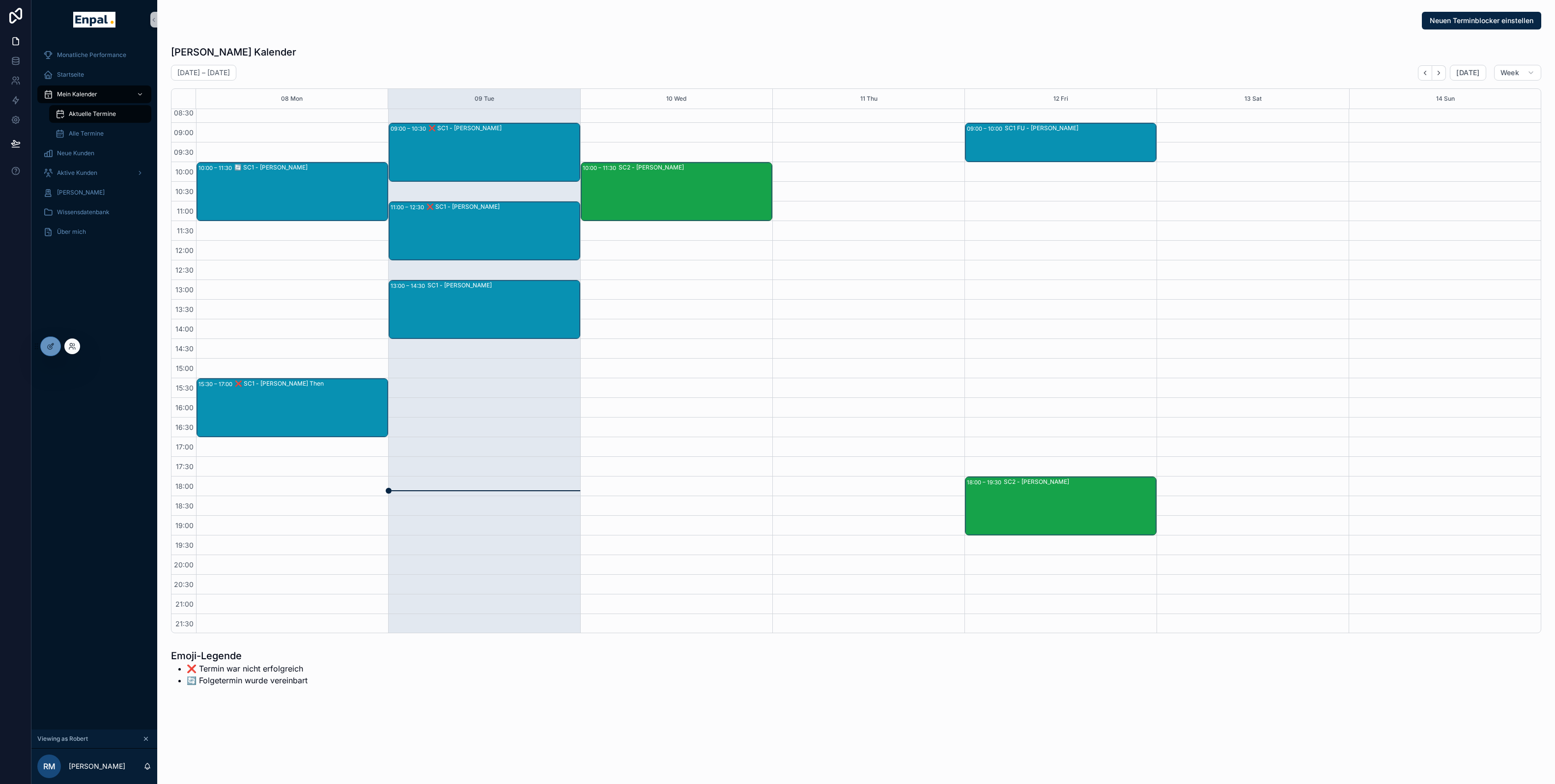
click at [78, 345] on div at bounding box center [72, 346] width 16 height 16
click at [69, 348] on icon at bounding box center [71, 348] width 4 height 2
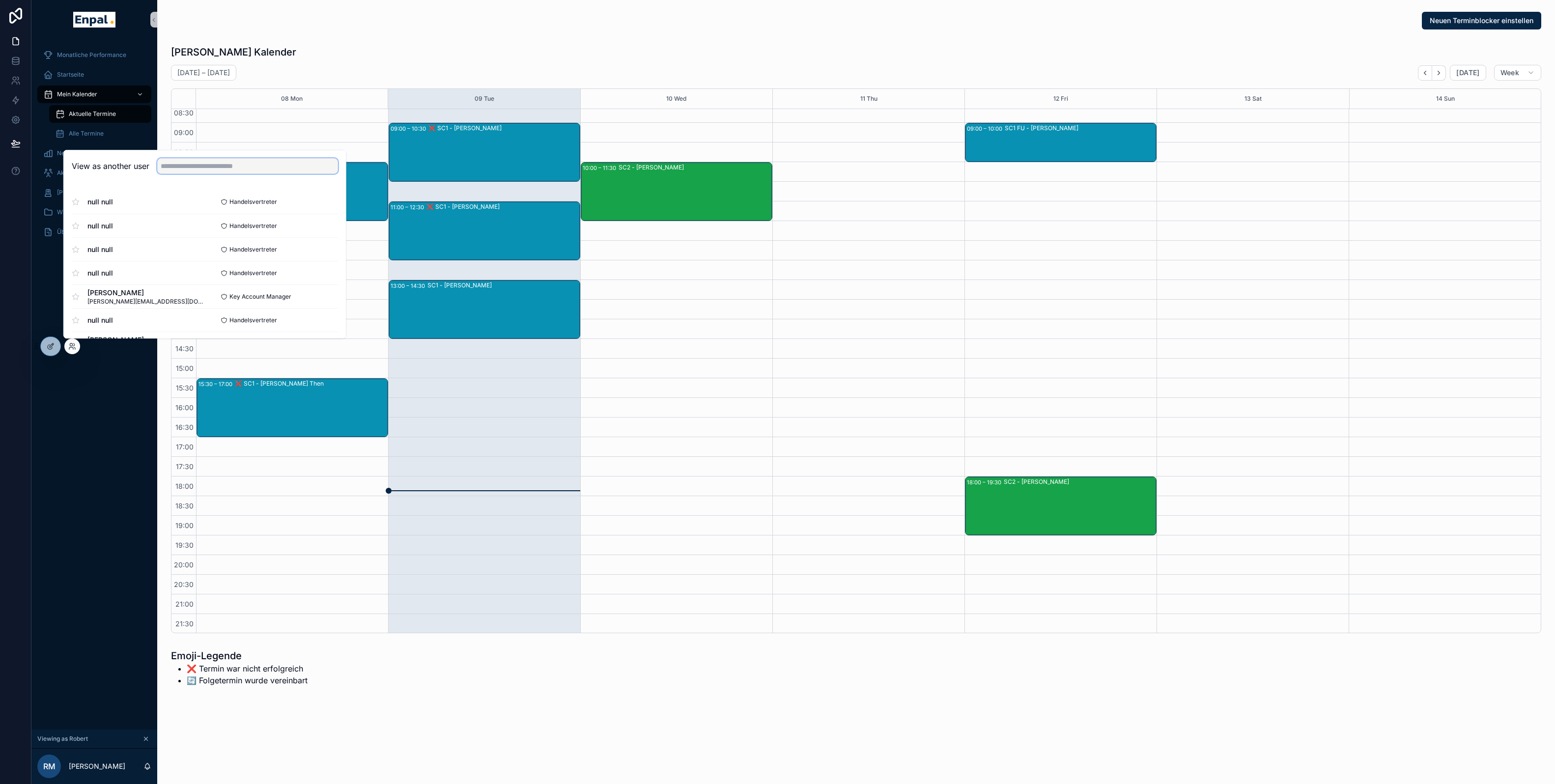
click at [183, 169] on input "text" at bounding box center [248, 165] width 181 height 16
type input "*****"
click at [77, 479] on div "Monatliche Performance Startseite Mein Kalender Aktuelle Termine Alle Termine N…" at bounding box center [94, 384] width 126 height 690
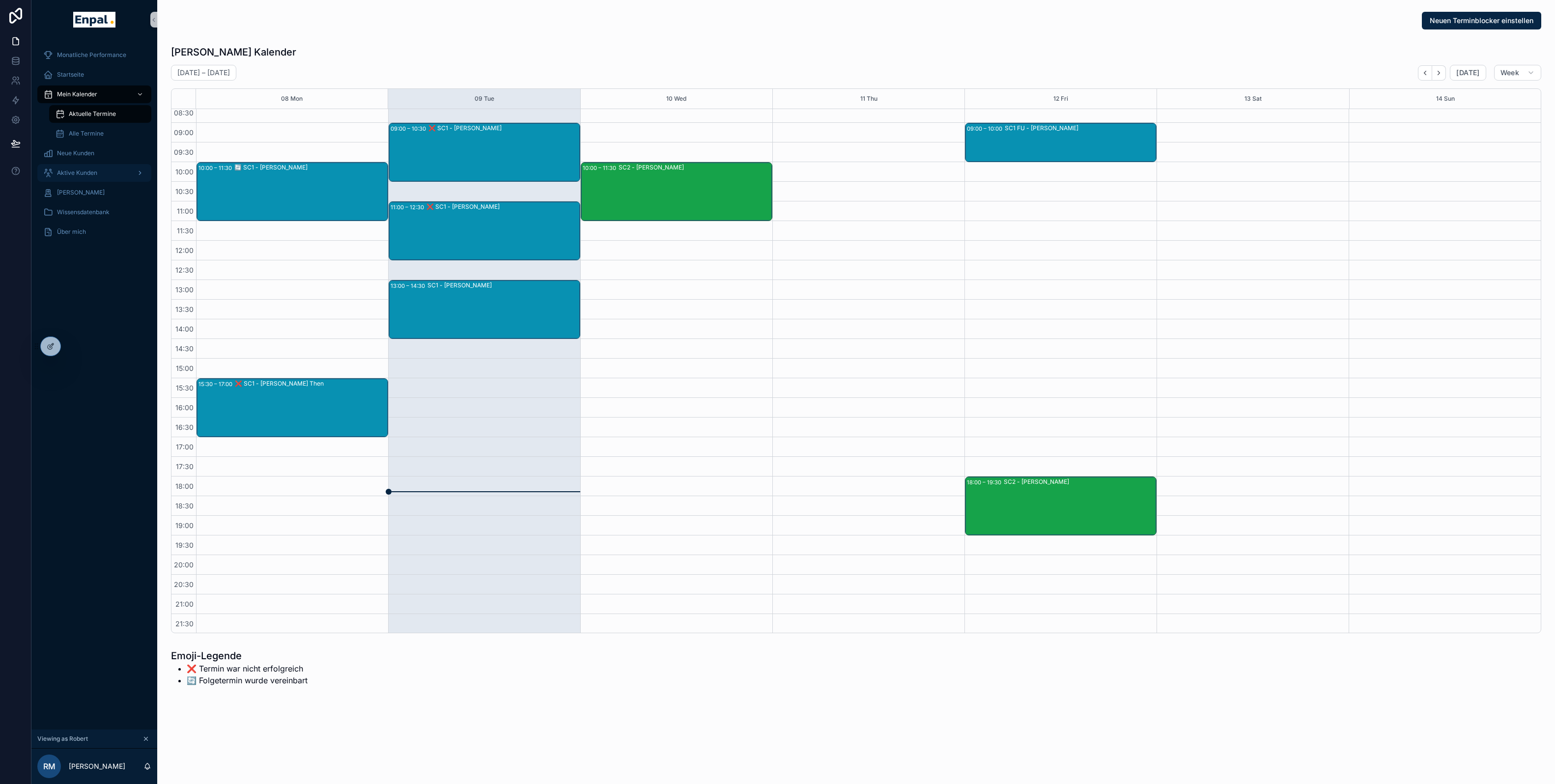
click at [84, 170] on span "Aktive Kunden" at bounding box center [77, 173] width 40 height 8
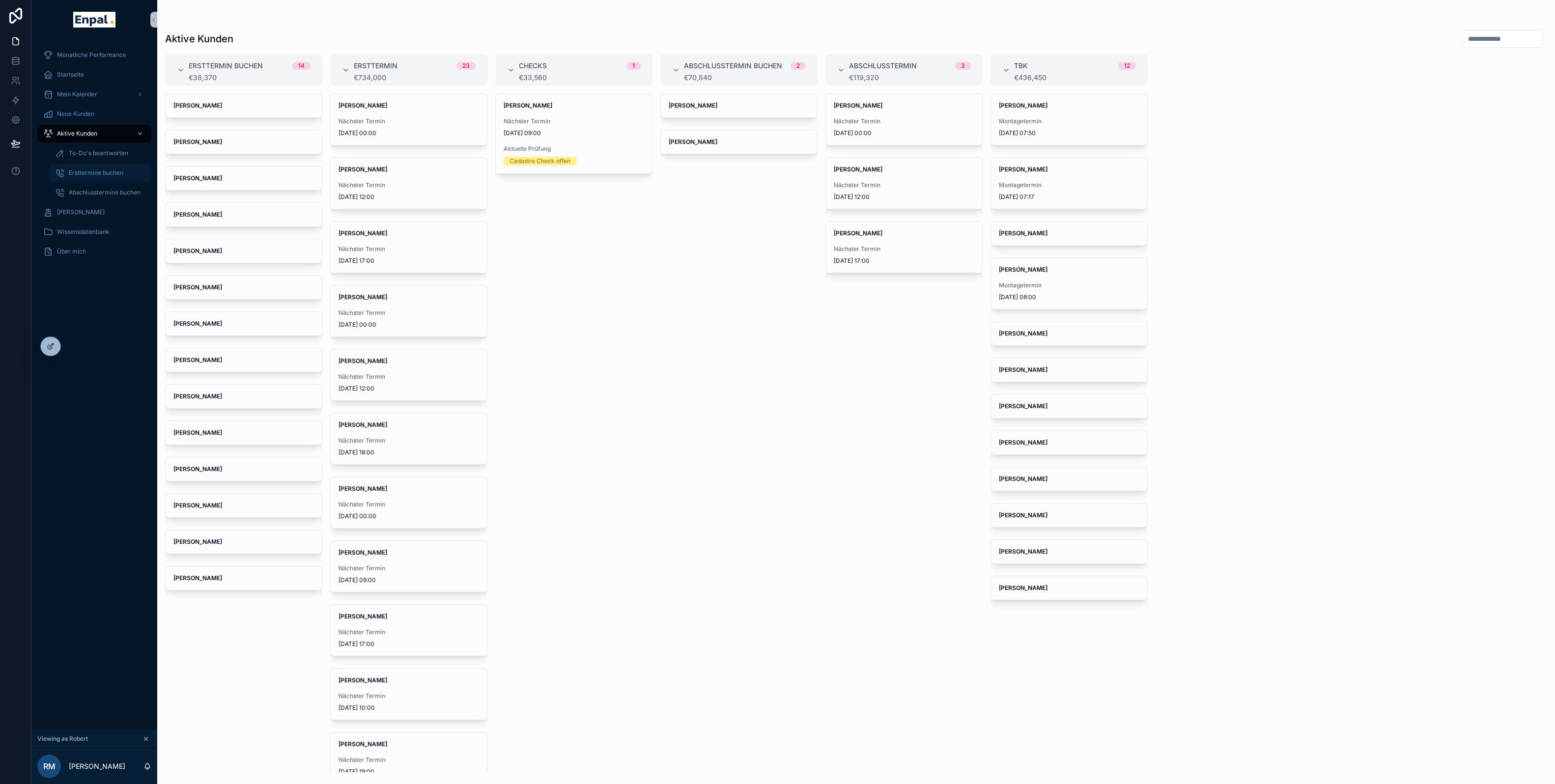
click at [89, 176] on span "Ersttermine buchen" at bounding box center [96, 173] width 54 height 8
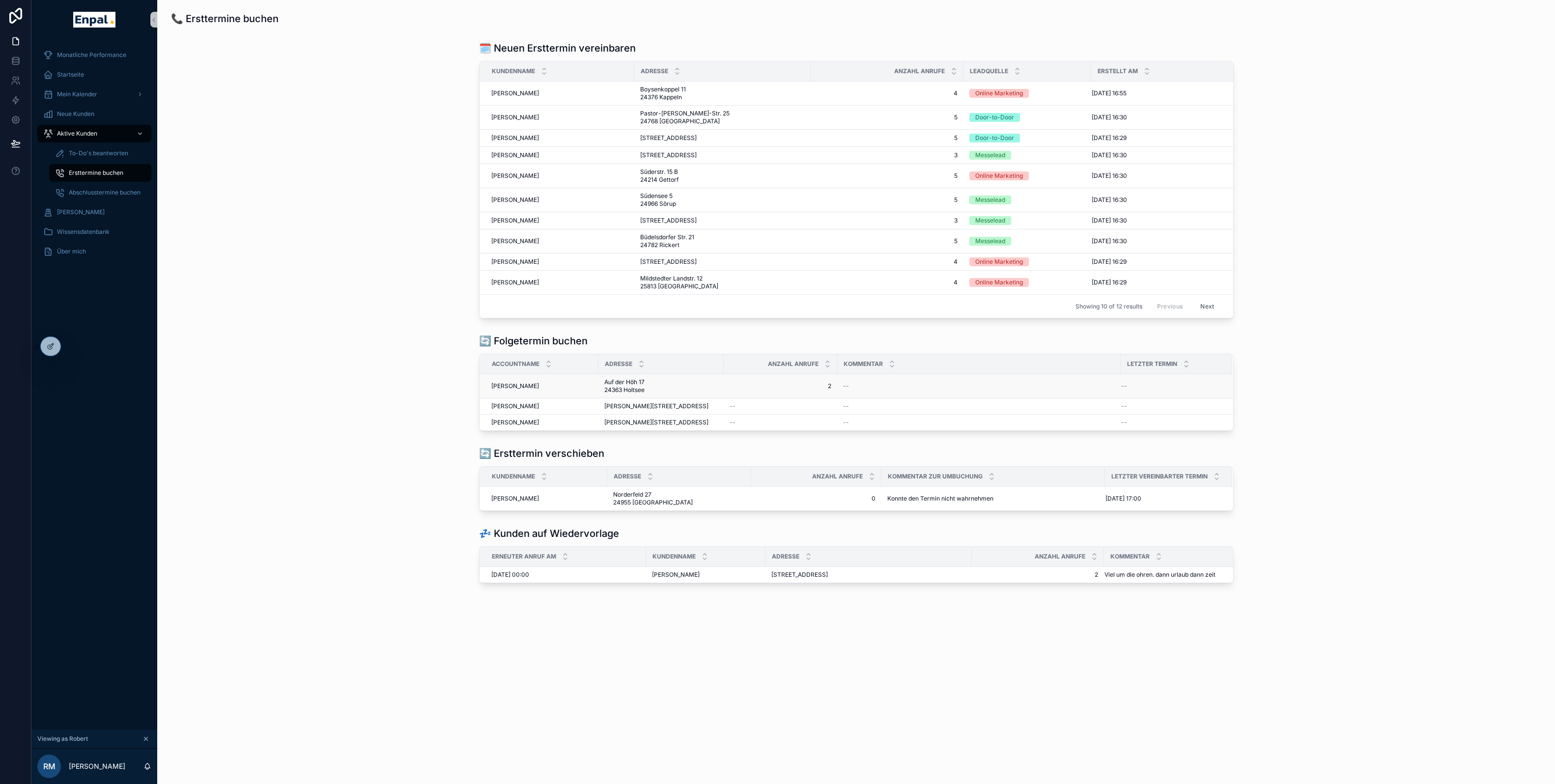
click at [535, 390] on span "Johannes Neumann" at bounding box center [515, 387] width 48 height 8
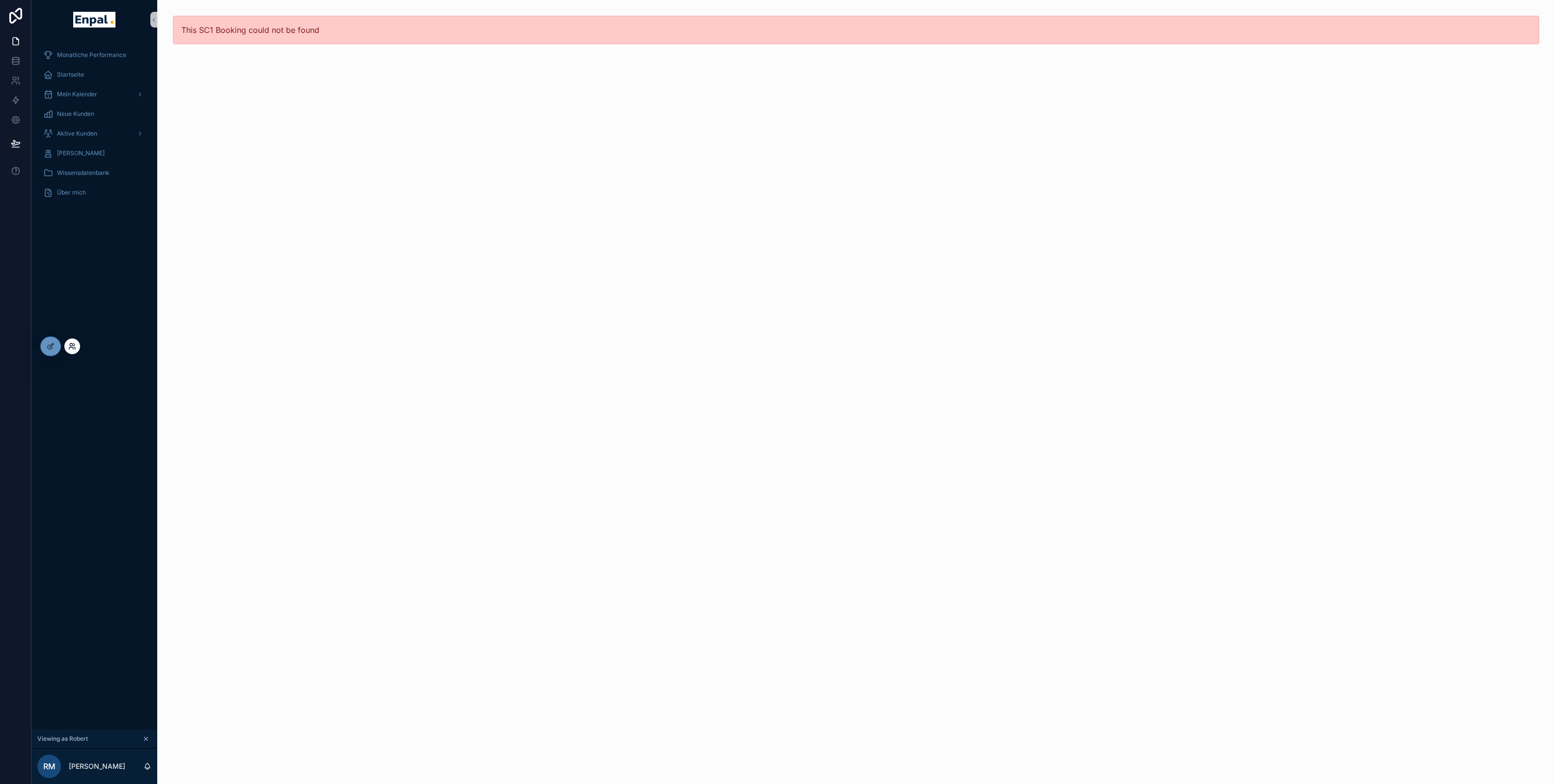
click at [69, 346] on icon at bounding box center [72, 346] width 8 height 8
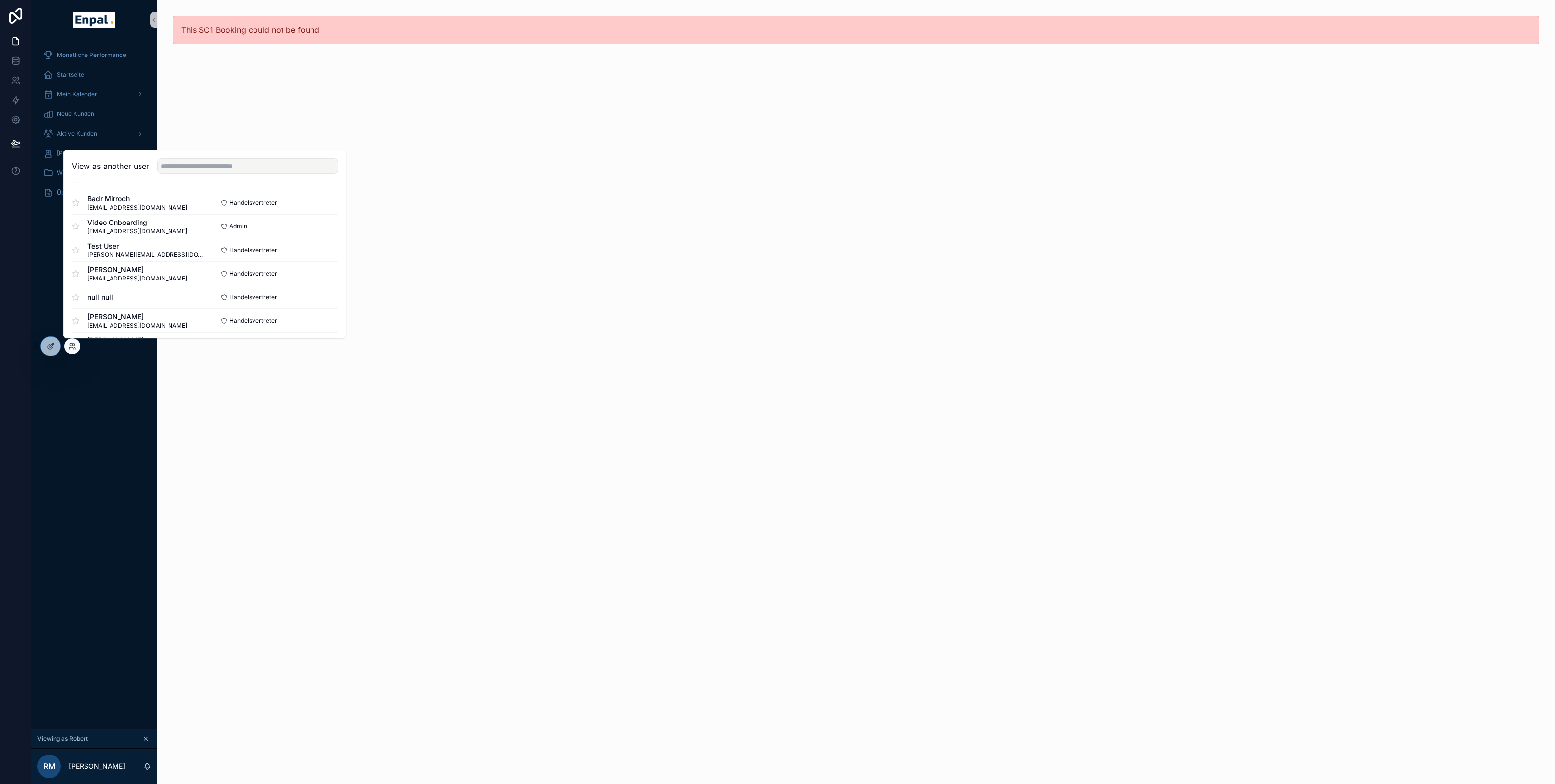
scroll to position [512, 0]
click at [328, 256] on button "Select" at bounding box center [325, 256] width 26 height 14
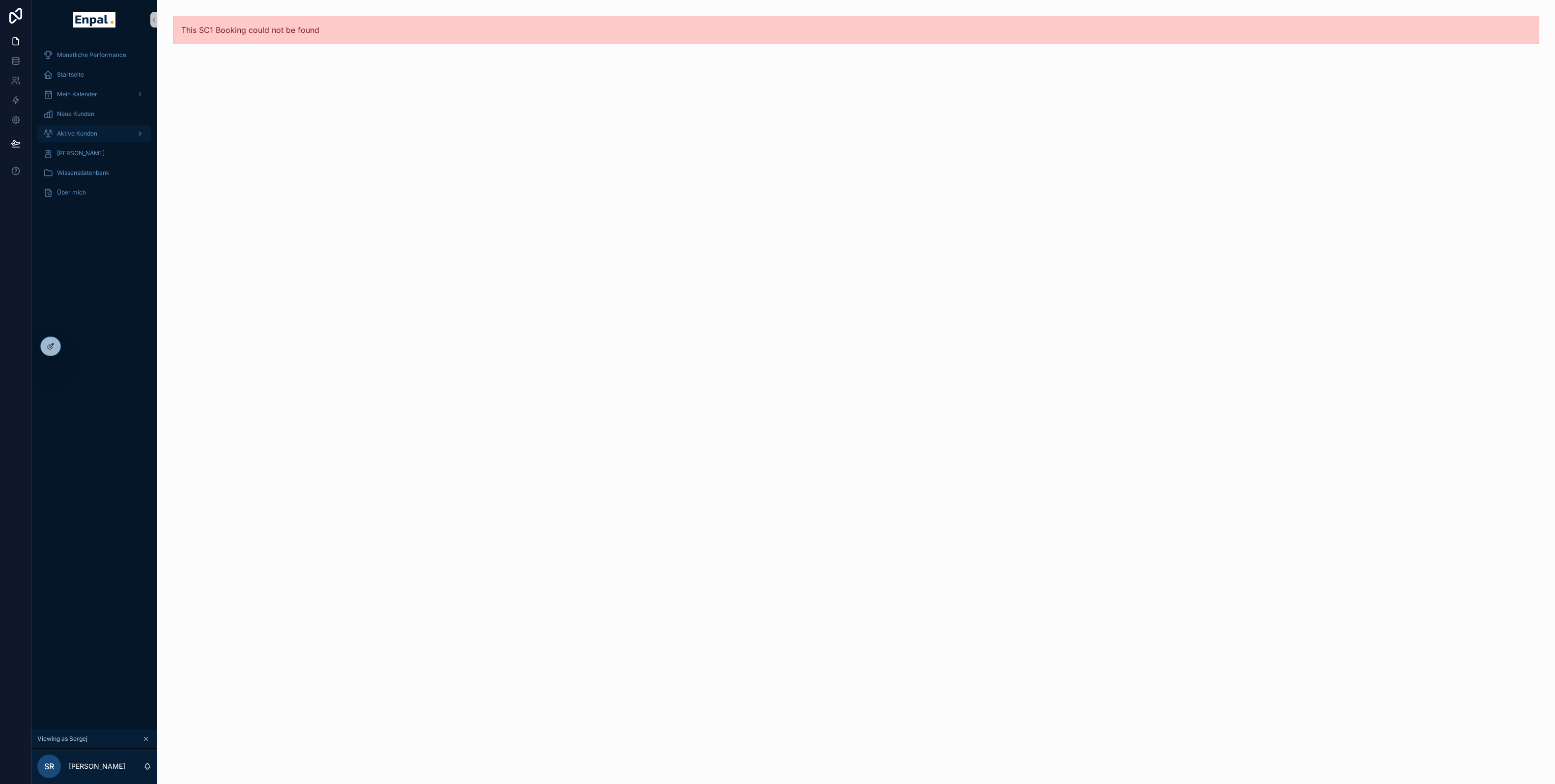
click at [87, 134] on span "Aktive Kunden" at bounding box center [77, 134] width 40 height 8
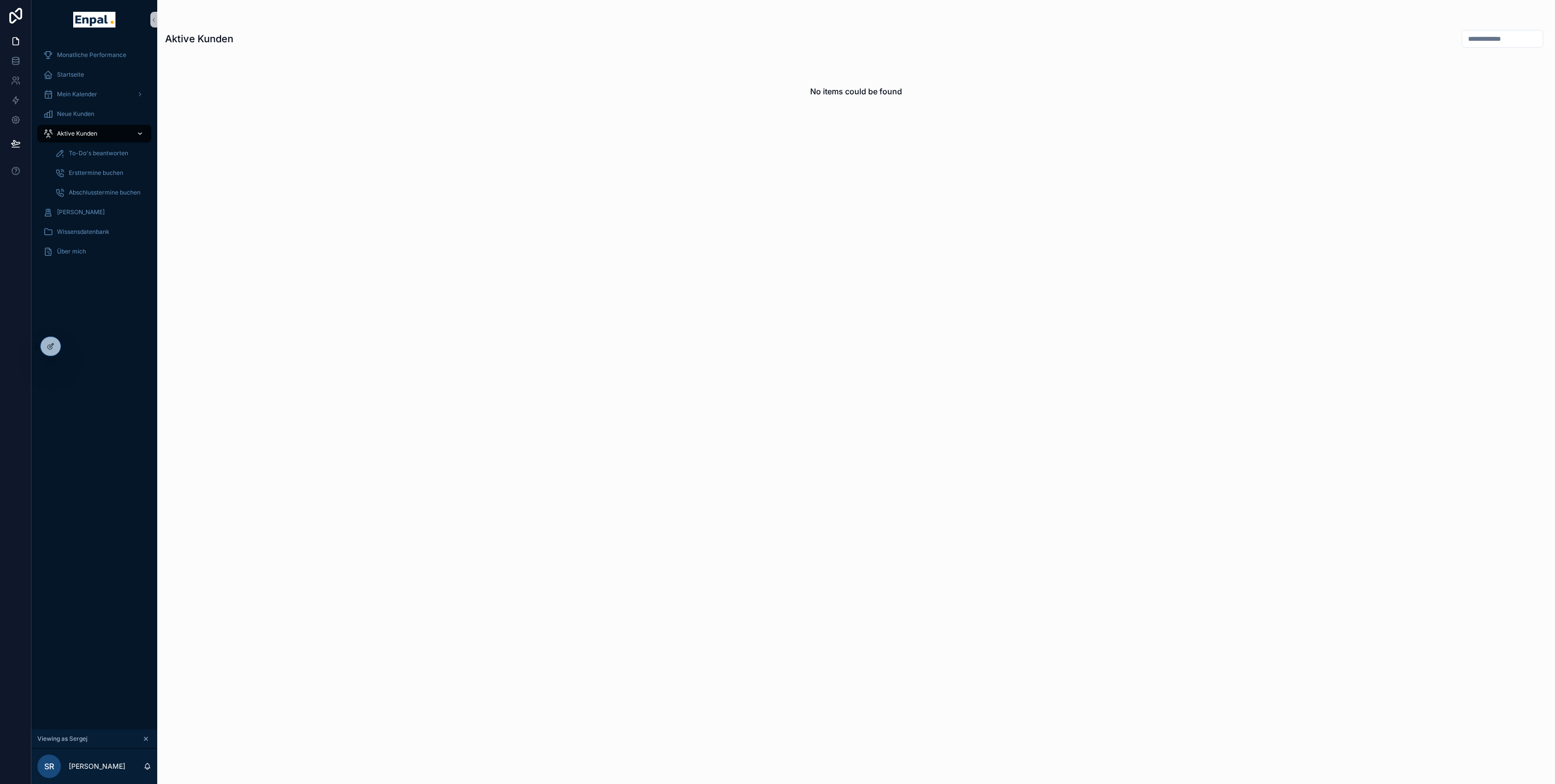
click at [74, 133] on span "Aktive Kunden" at bounding box center [77, 134] width 40 height 8
click at [70, 347] on icon at bounding box center [71, 348] width 4 height 2
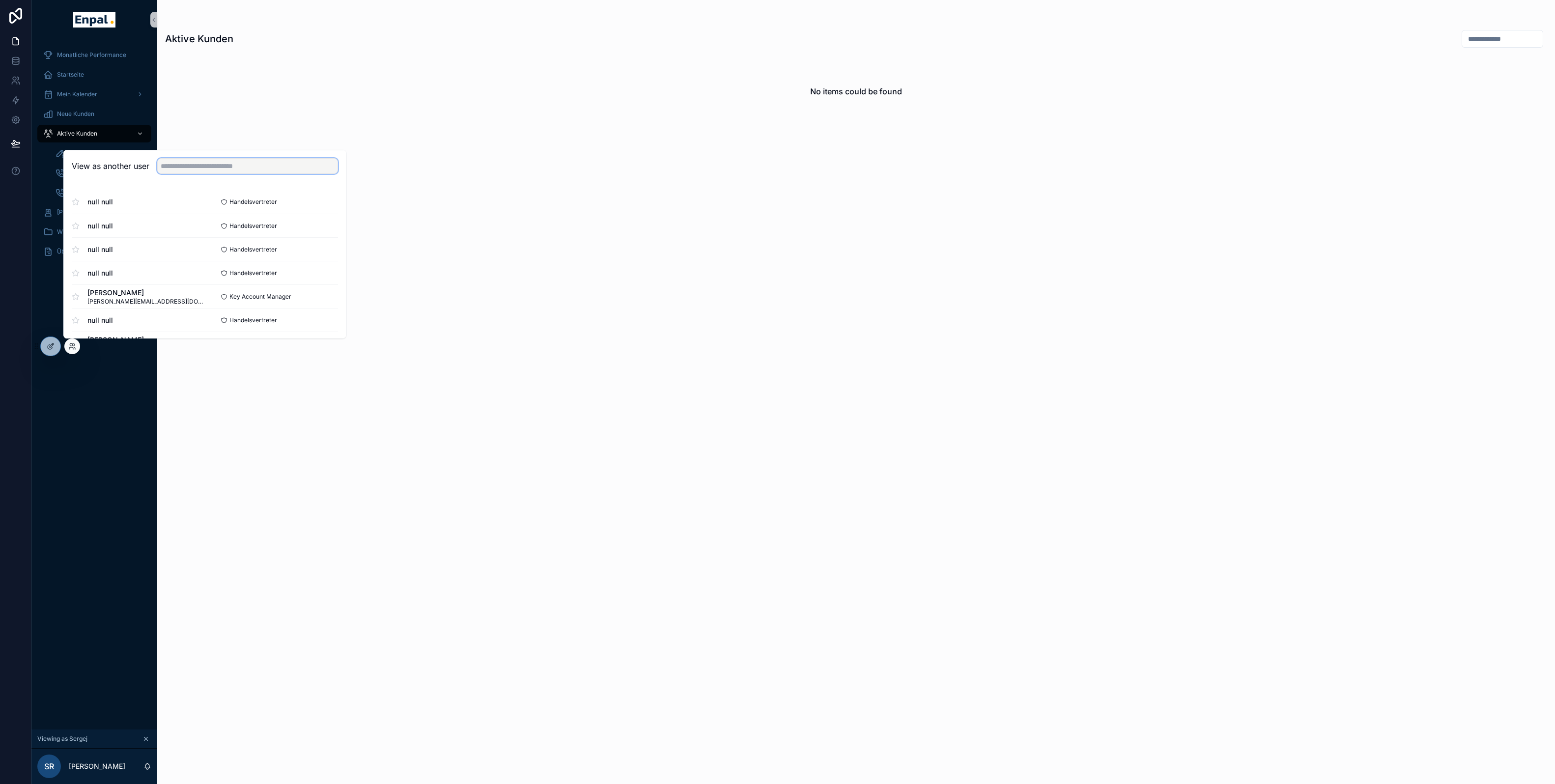
click at [216, 165] on input "text" at bounding box center [248, 165] width 181 height 16
type input "*******"
click at [319, 201] on button "Select" at bounding box center [325, 202] width 26 height 14
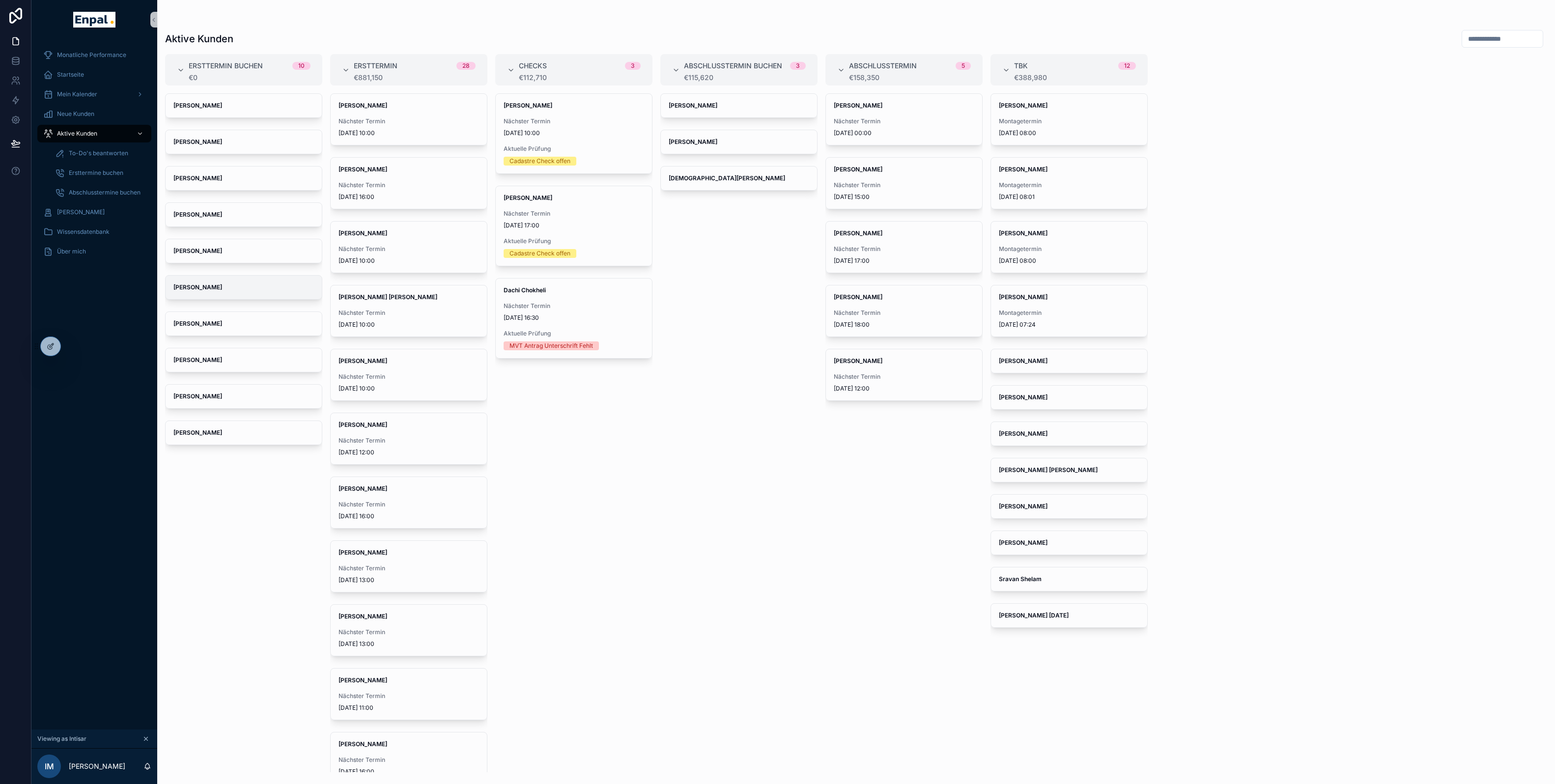
click at [239, 279] on div "Elisabeth Banaszak" at bounding box center [244, 287] width 156 height 24
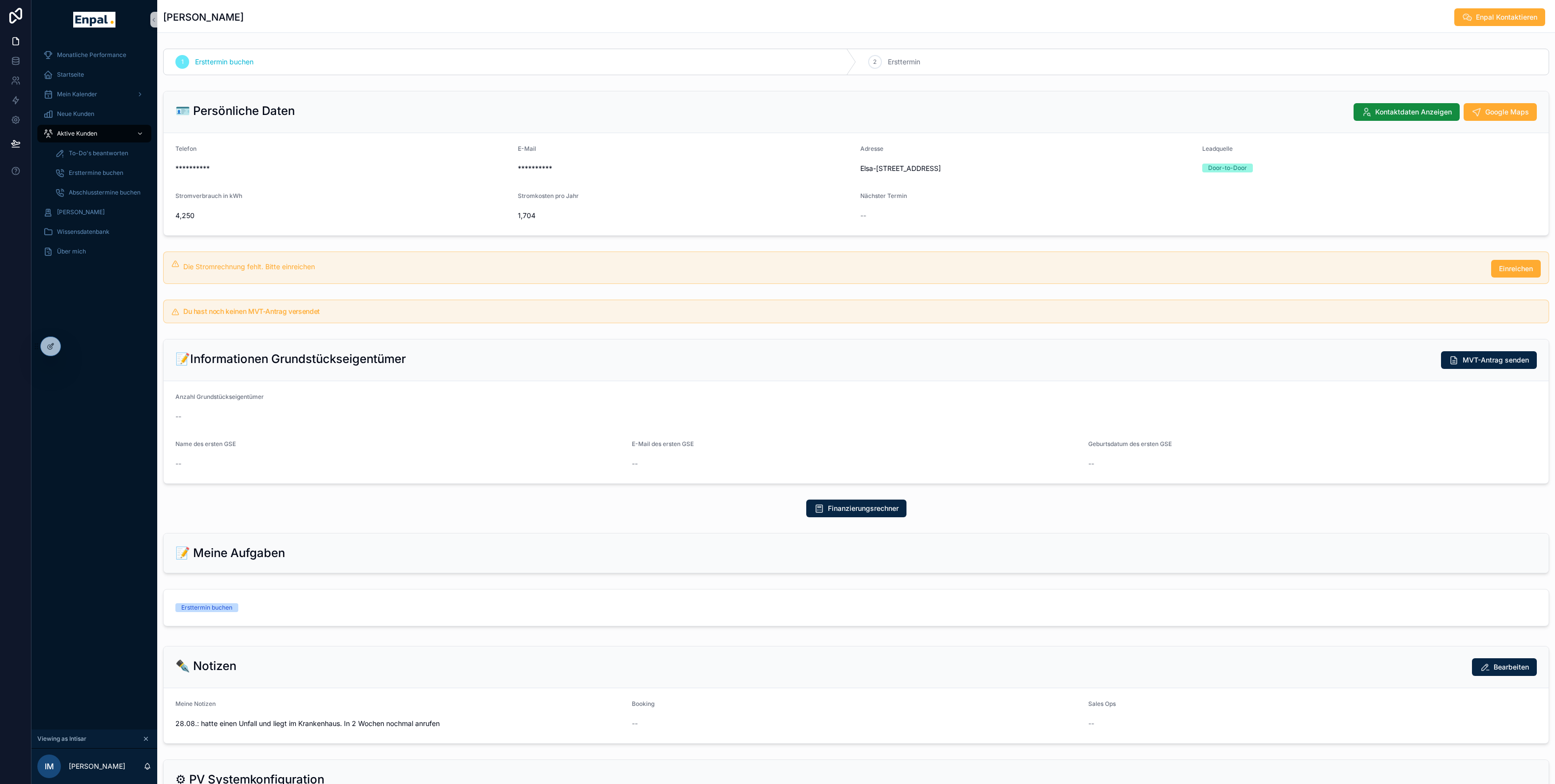
click at [495, 612] on div "Ersttermin buchen" at bounding box center [341, 607] width 332 height 9
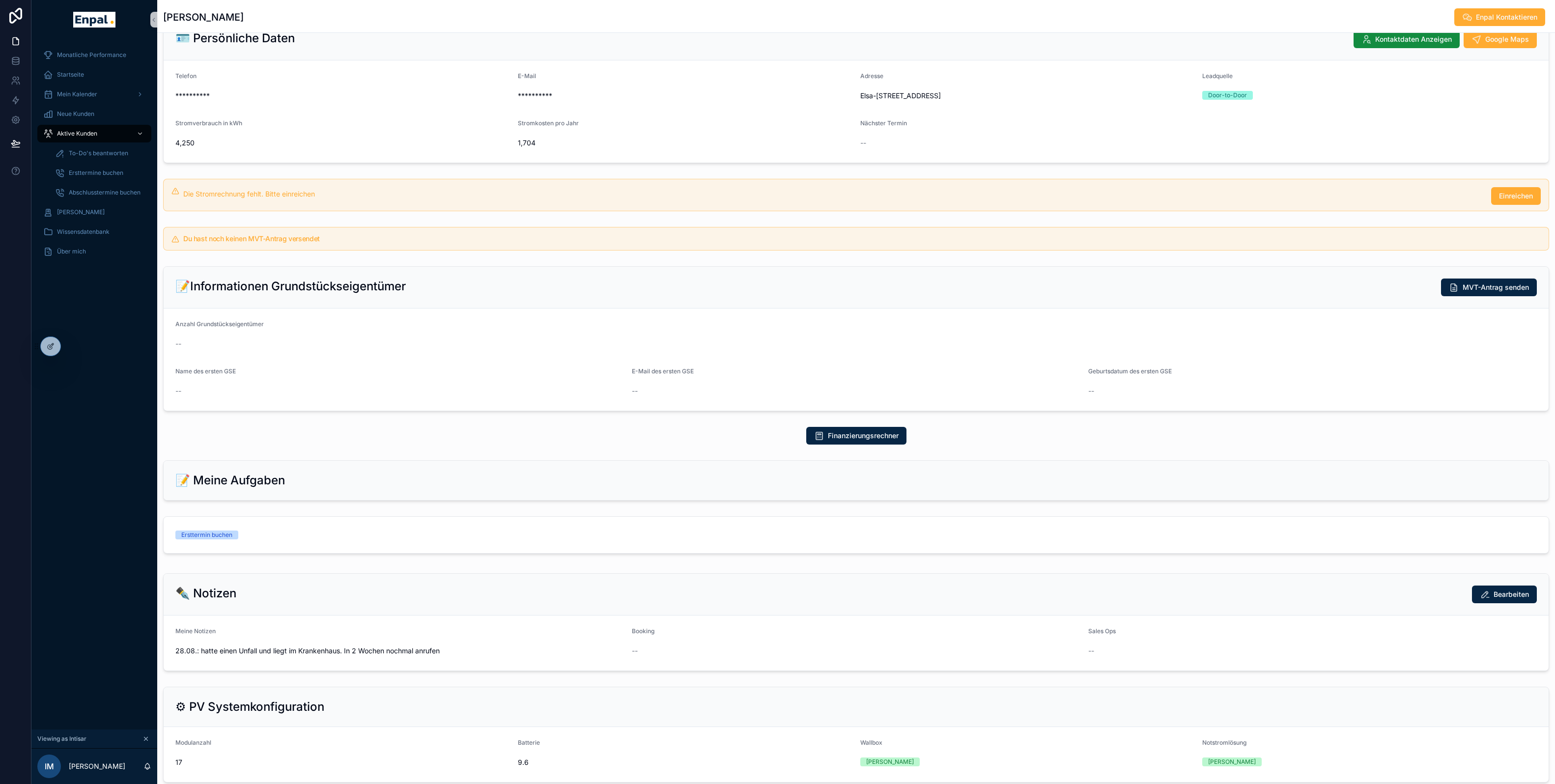
scroll to position [333, 0]
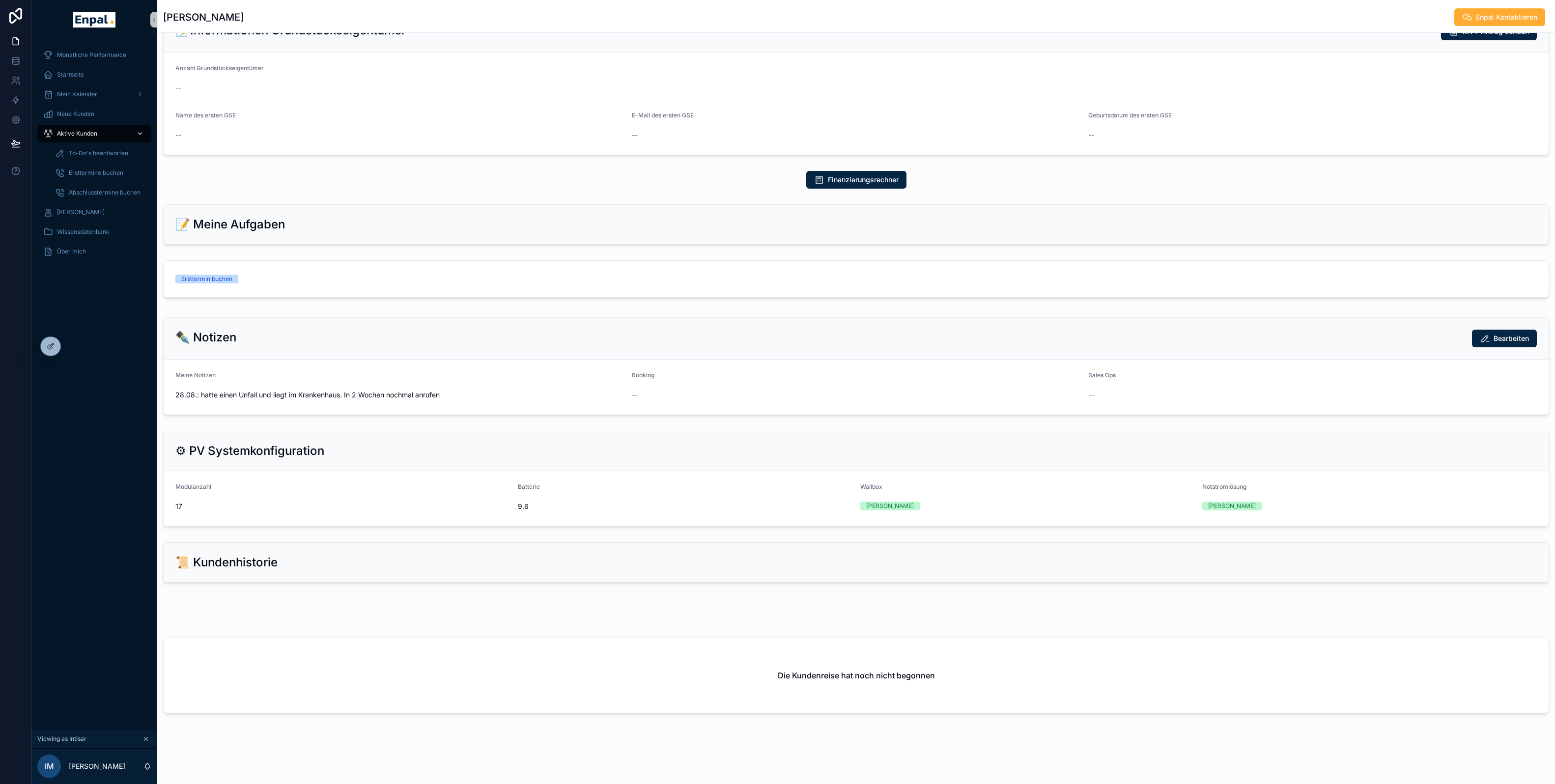
click at [77, 135] on span "Aktive Kunden" at bounding box center [77, 134] width 40 height 8
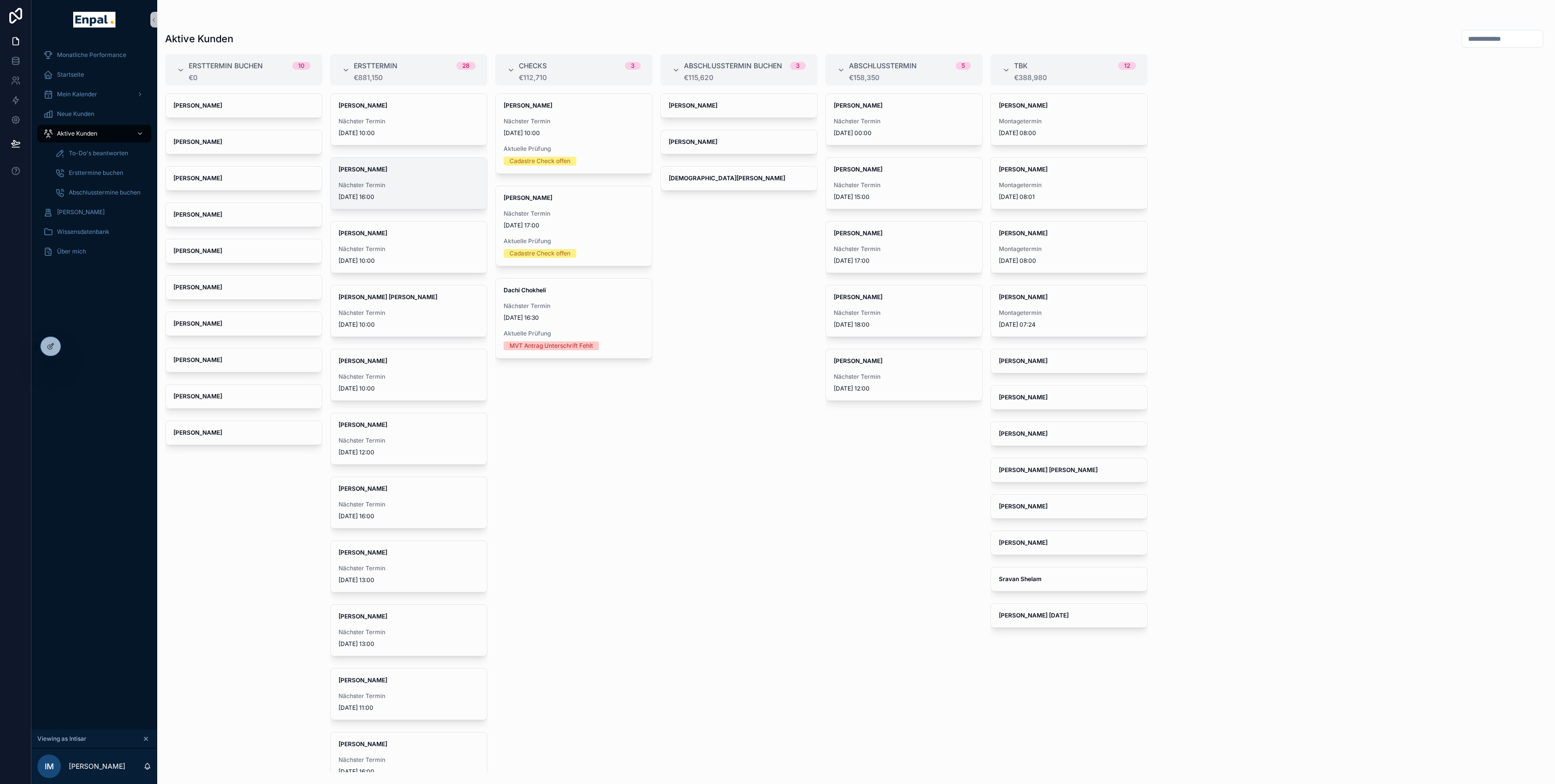
click at [376, 183] on span "Nächster Termin" at bounding box center [408, 185] width 141 height 8
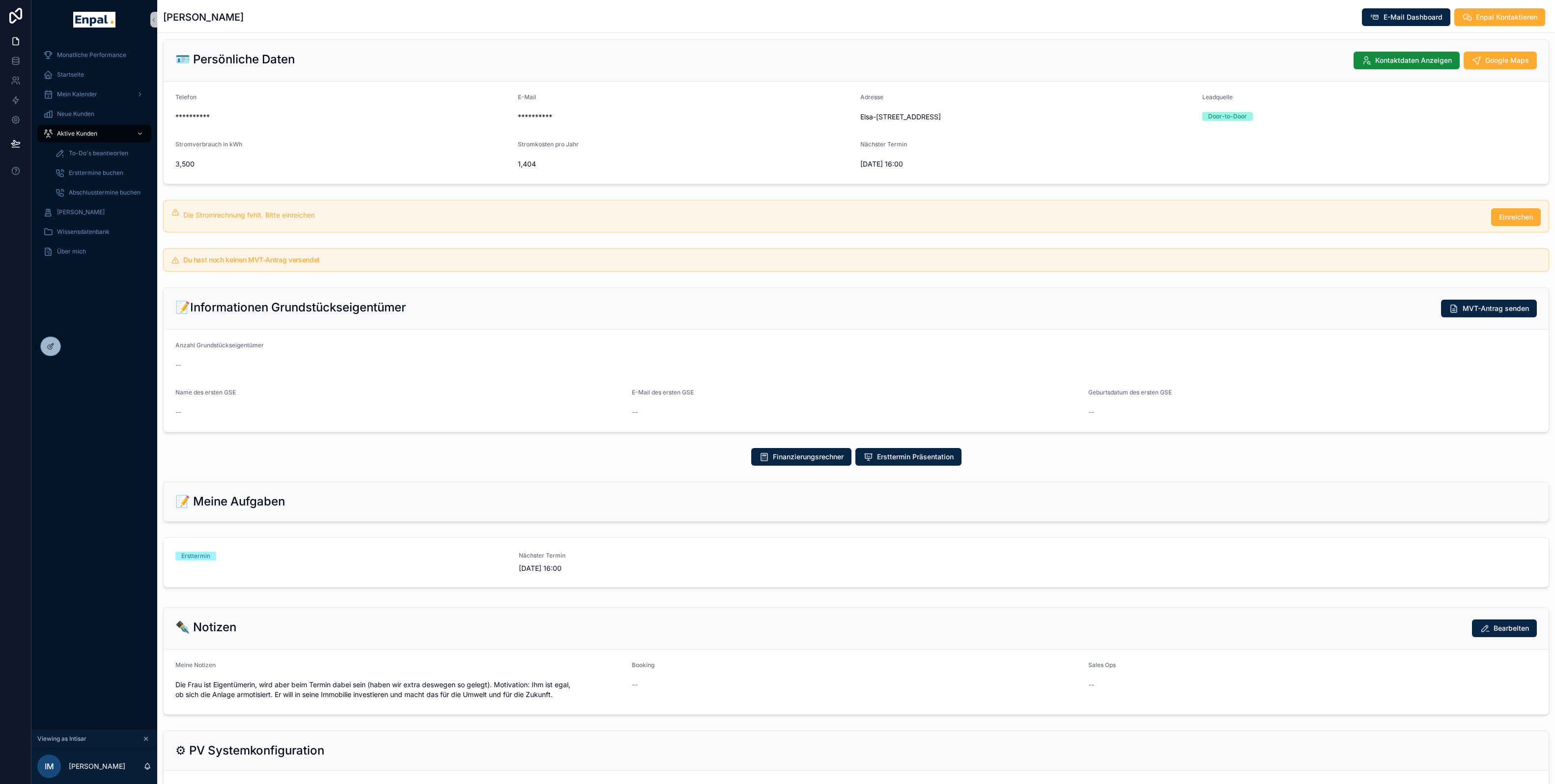
scroll to position [141, 0]
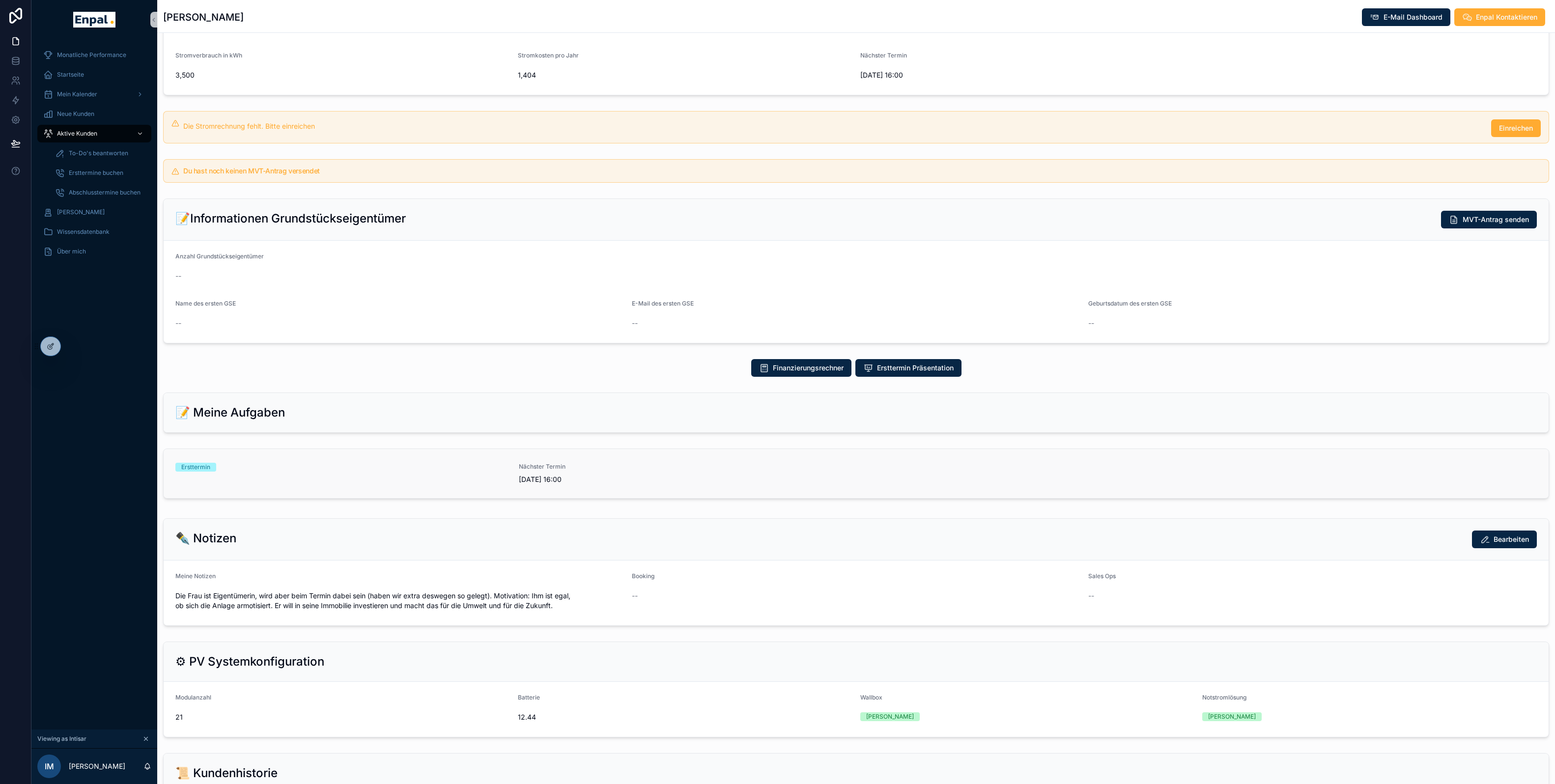
click at [408, 471] on div "Ersttermin" at bounding box center [341, 466] width 332 height 9
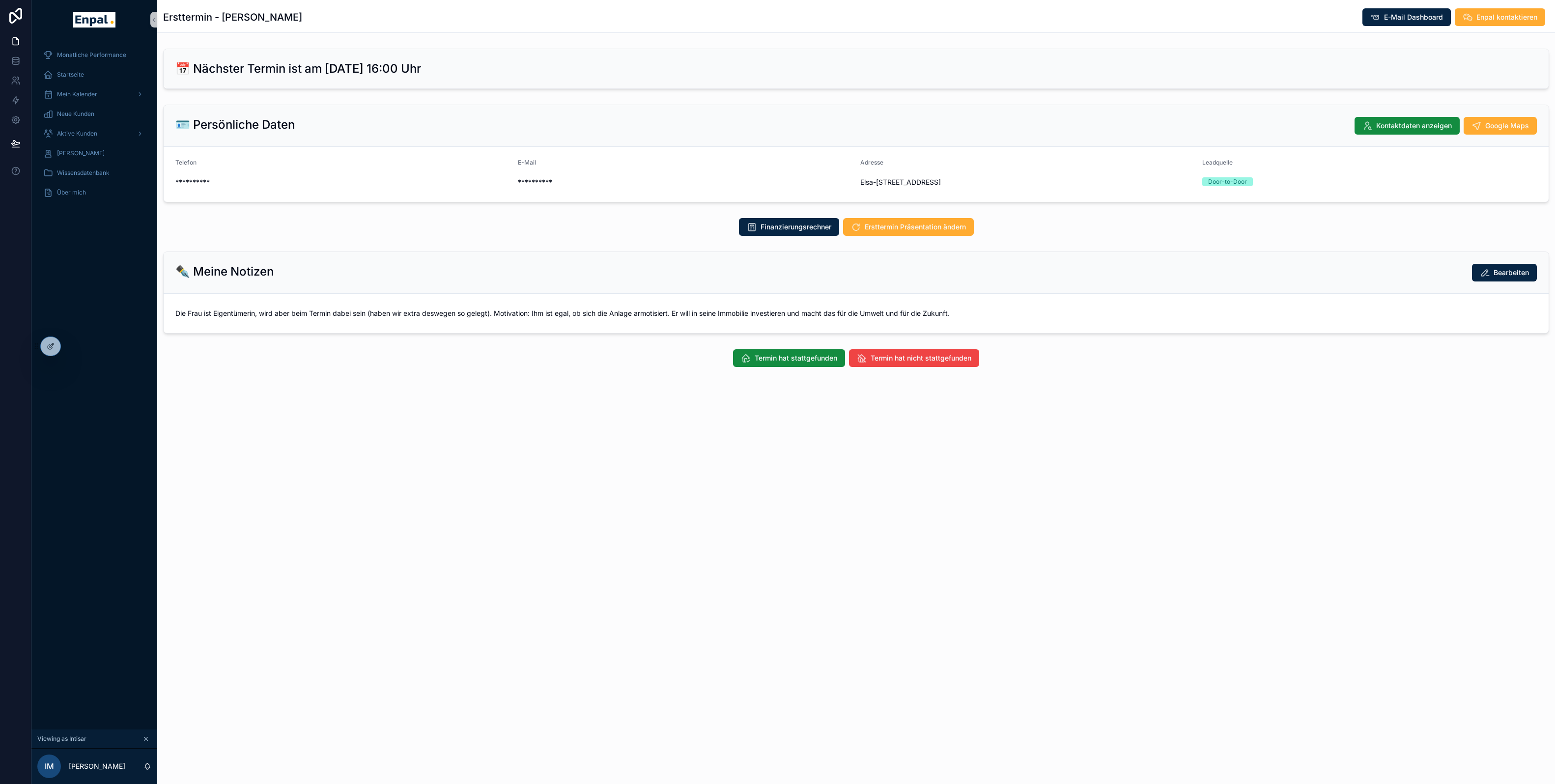
scroll to position [12, 0]
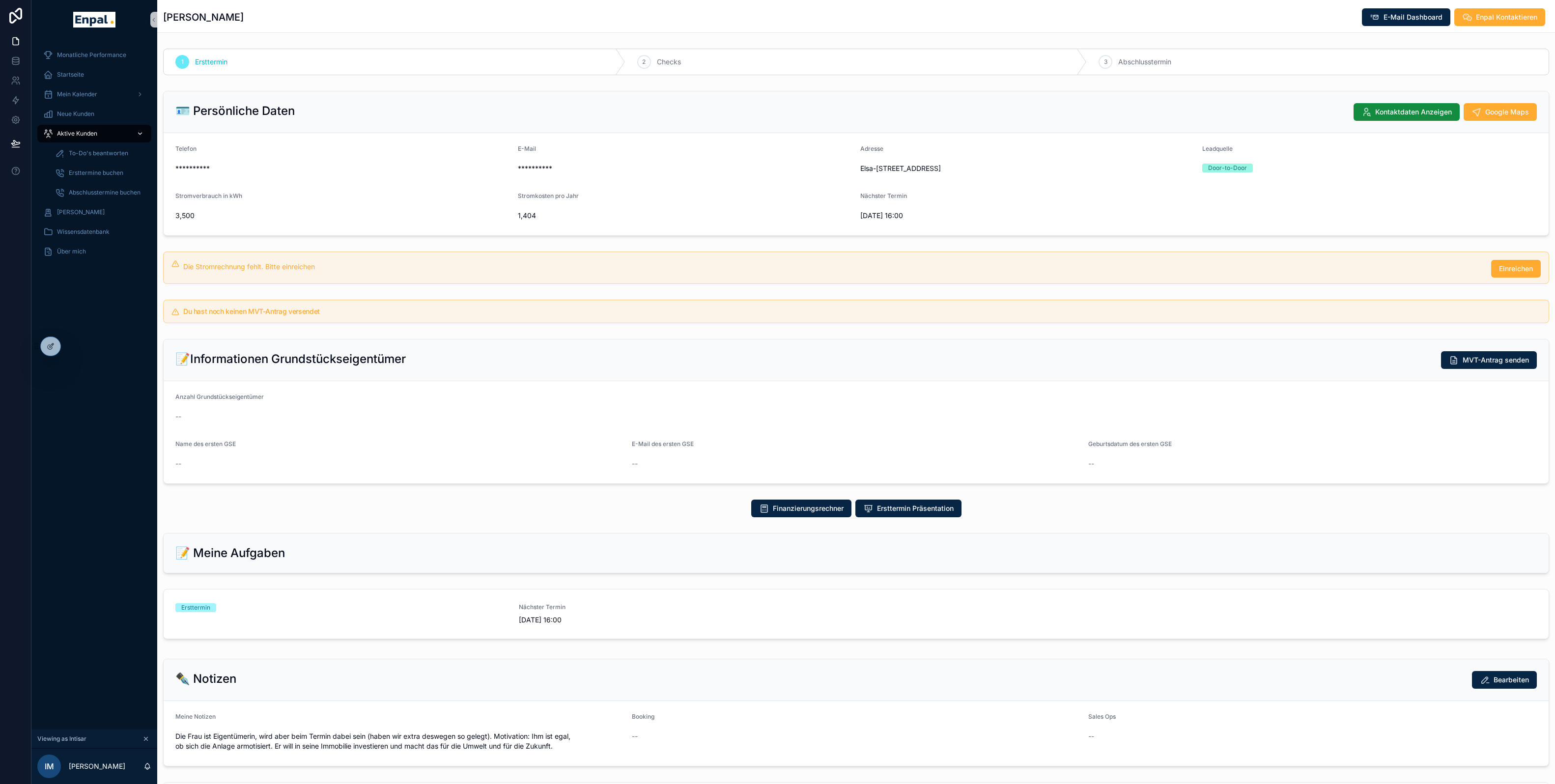
click at [94, 137] on span "Aktive Kunden" at bounding box center [77, 134] width 40 height 8
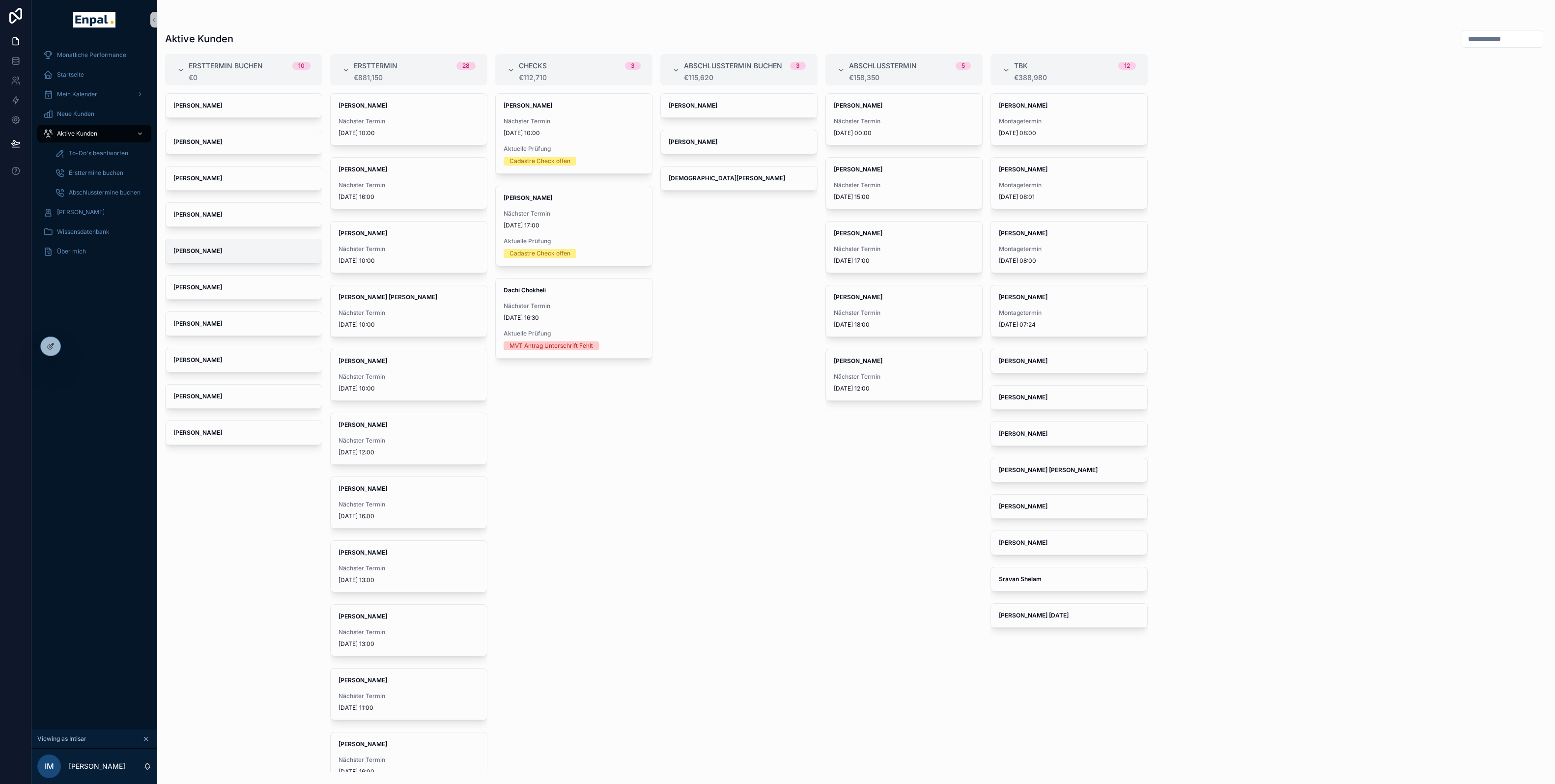
click at [253, 249] on span "Dieter Rogge" at bounding box center [244, 251] width 141 height 8
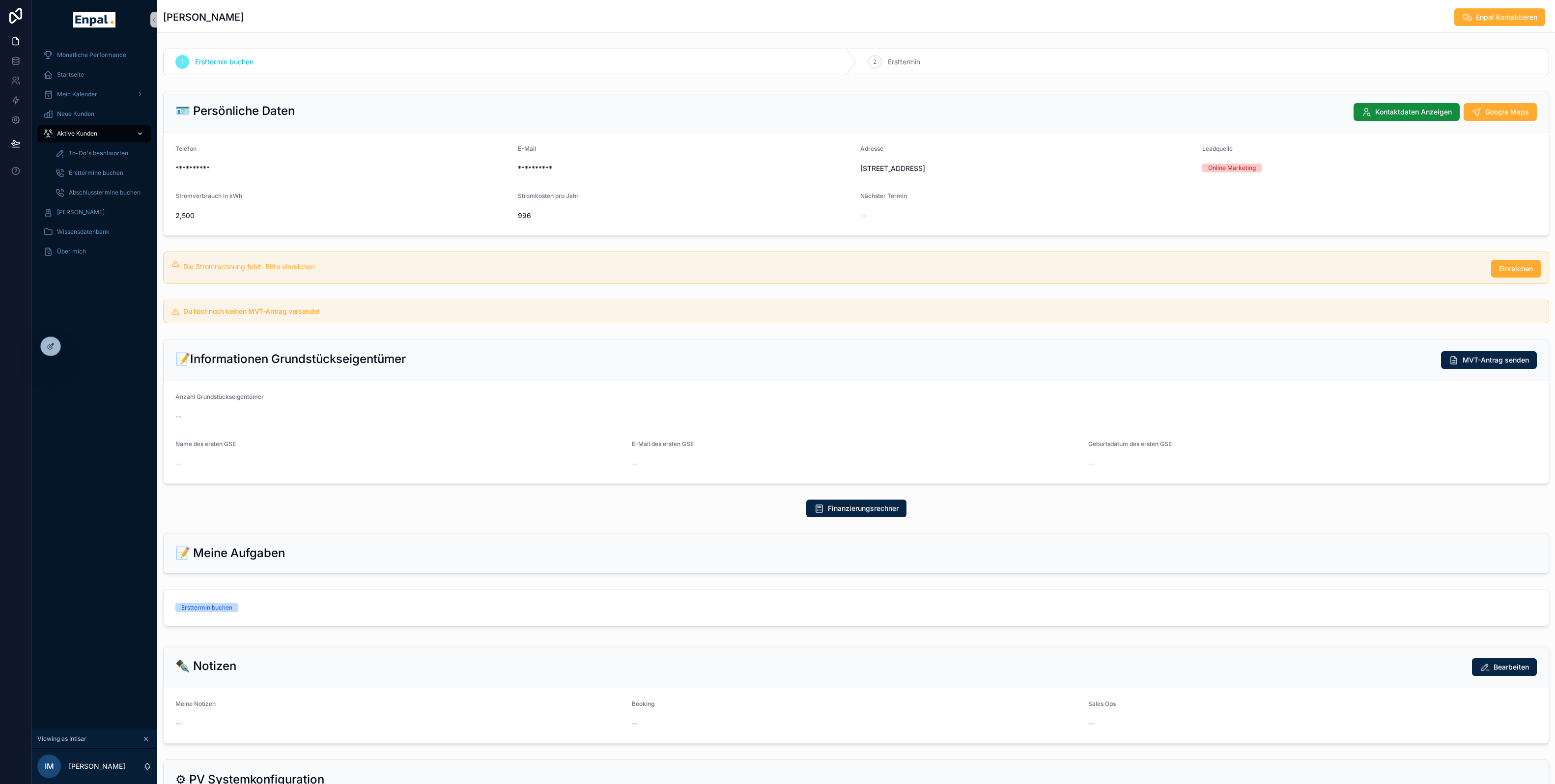
click at [95, 134] on span "Aktive Kunden" at bounding box center [77, 134] width 40 height 8
